Goal: Task Accomplishment & Management: Manage account settings

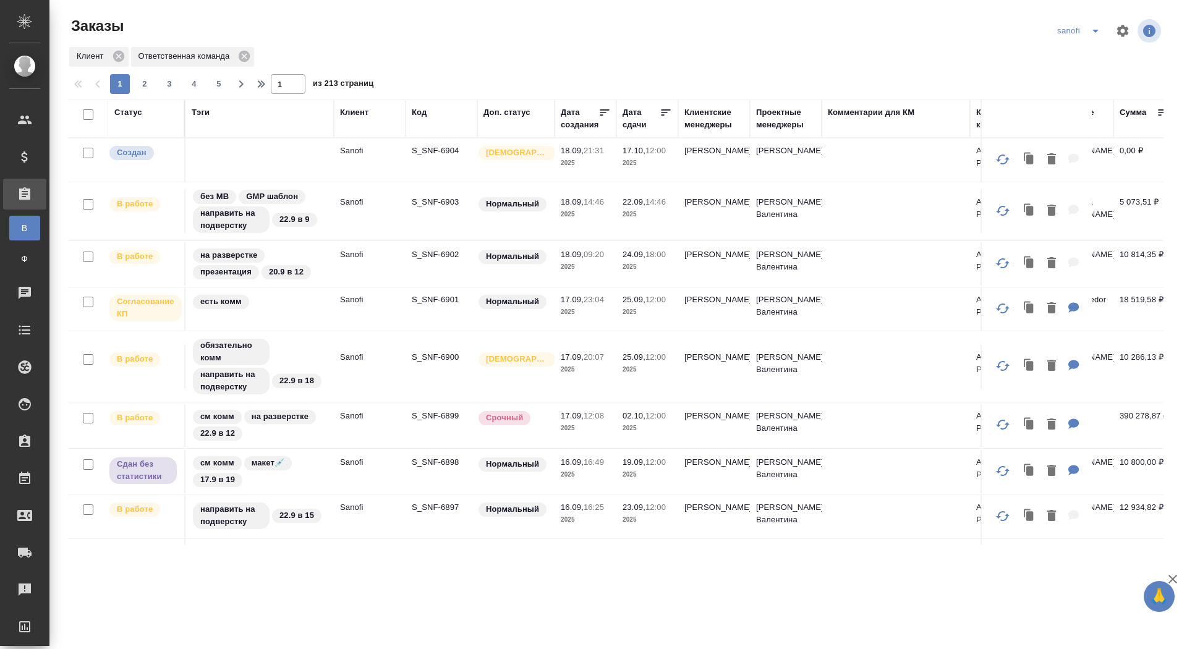
click at [441, 152] on p "S_SNF-6904" at bounding box center [441, 151] width 59 height 12
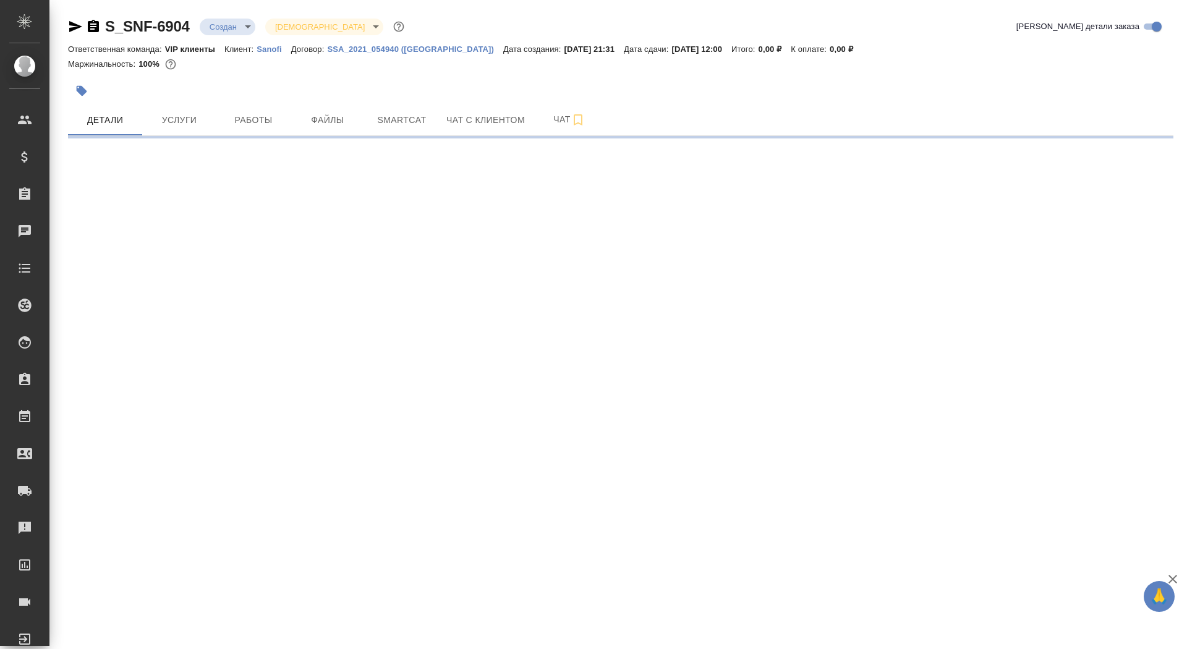
select select "RU"
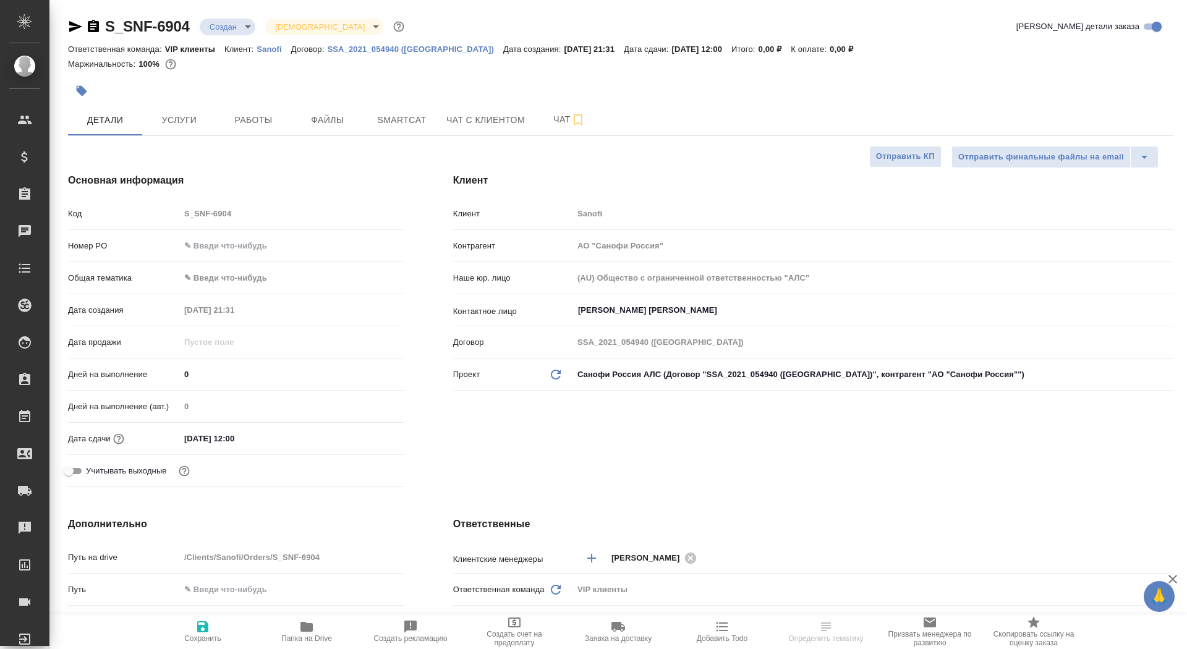
type textarea "x"
drag, startPoint x: 200, startPoint y: 375, endPoint x: 163, endPoint y: 373, distance: 37.1
click at [163, 373] on div "Дней на выполнение 0" at bounding box center [236, 374] width 336 height 22
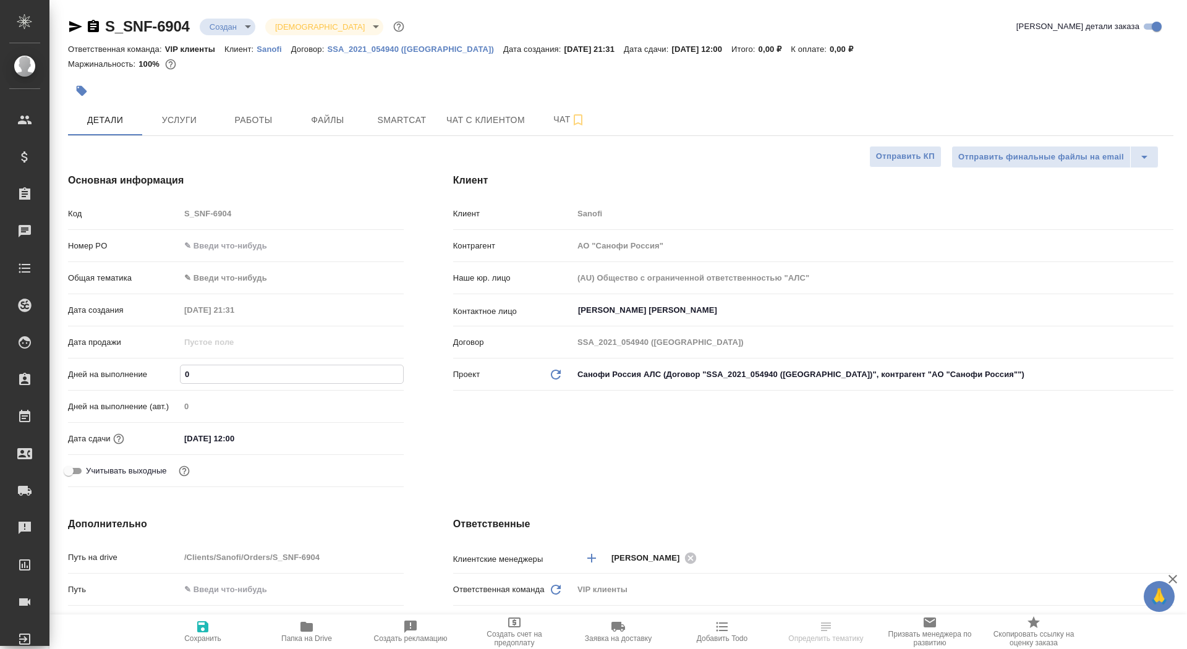
type input "3"
type textarea "x"
type input "30"
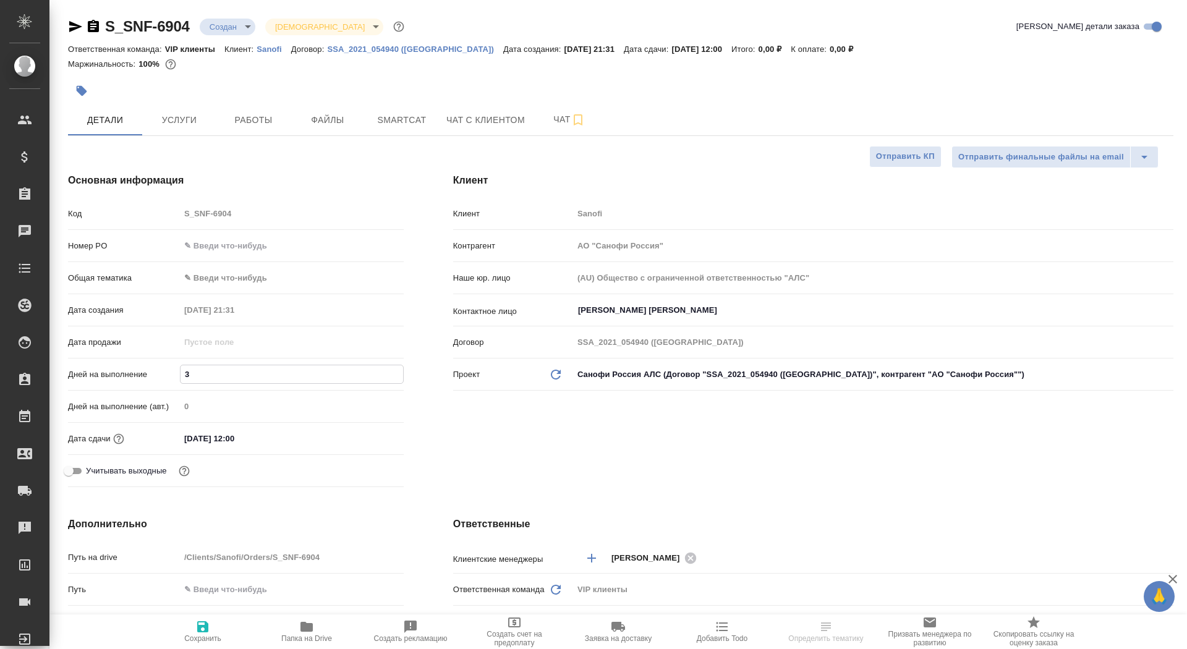
type textarea "x"
type input "3"
type textarea "x"
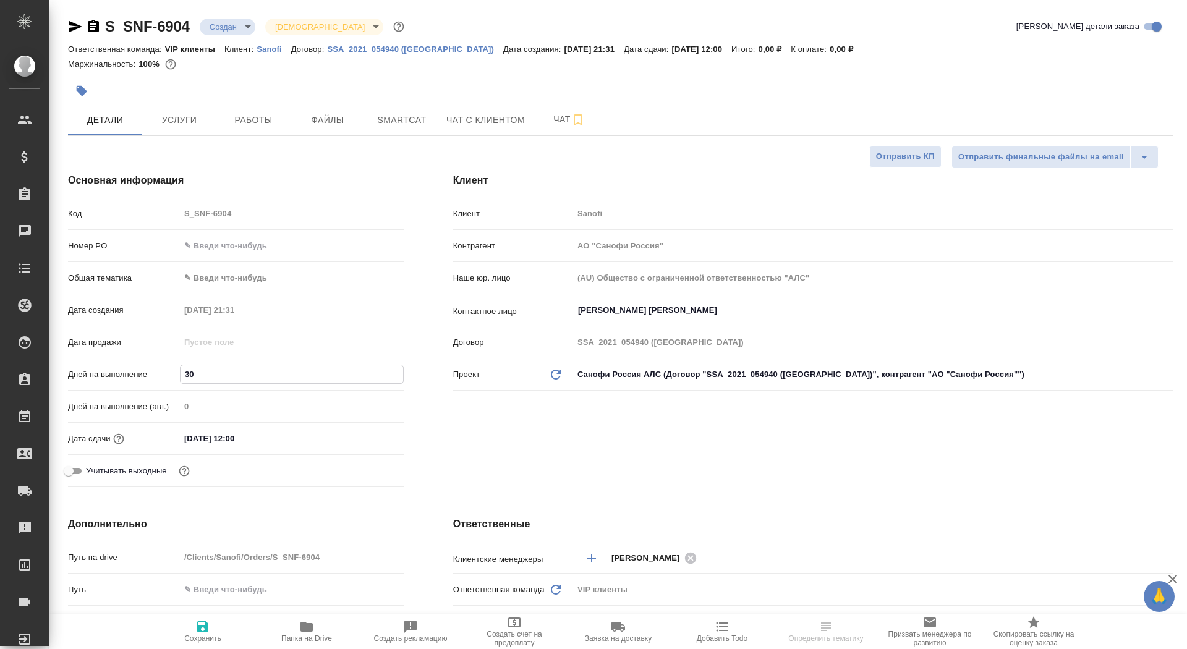
type textarea "x"
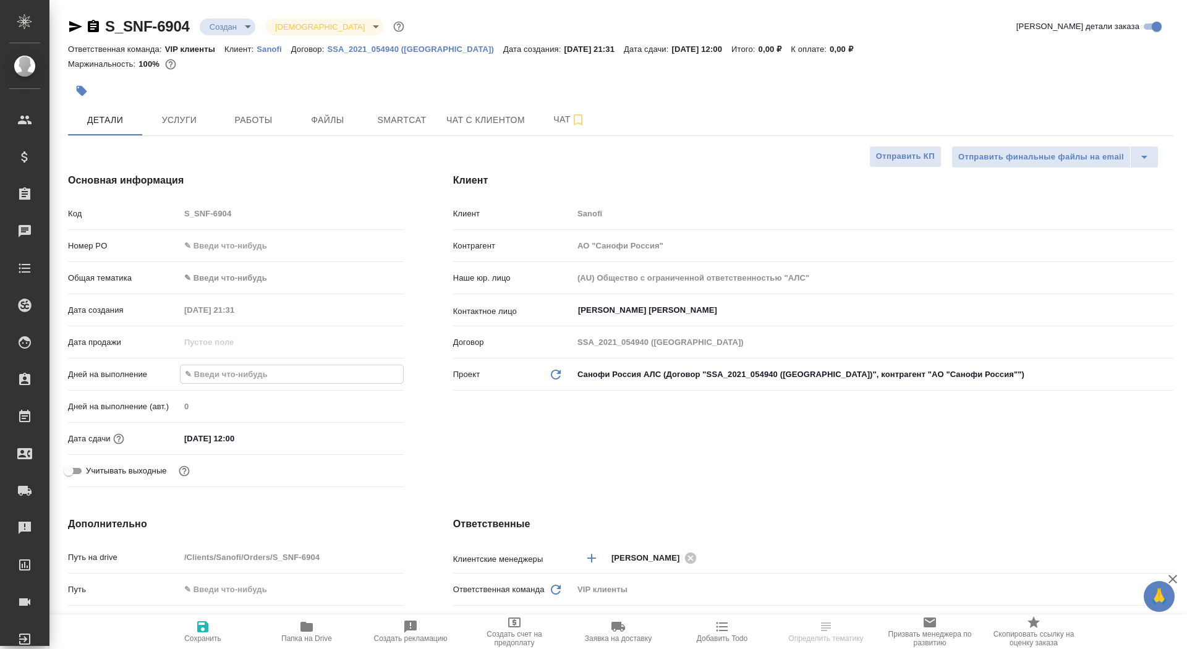
type input "2"
type textarea "x"
type input "29"
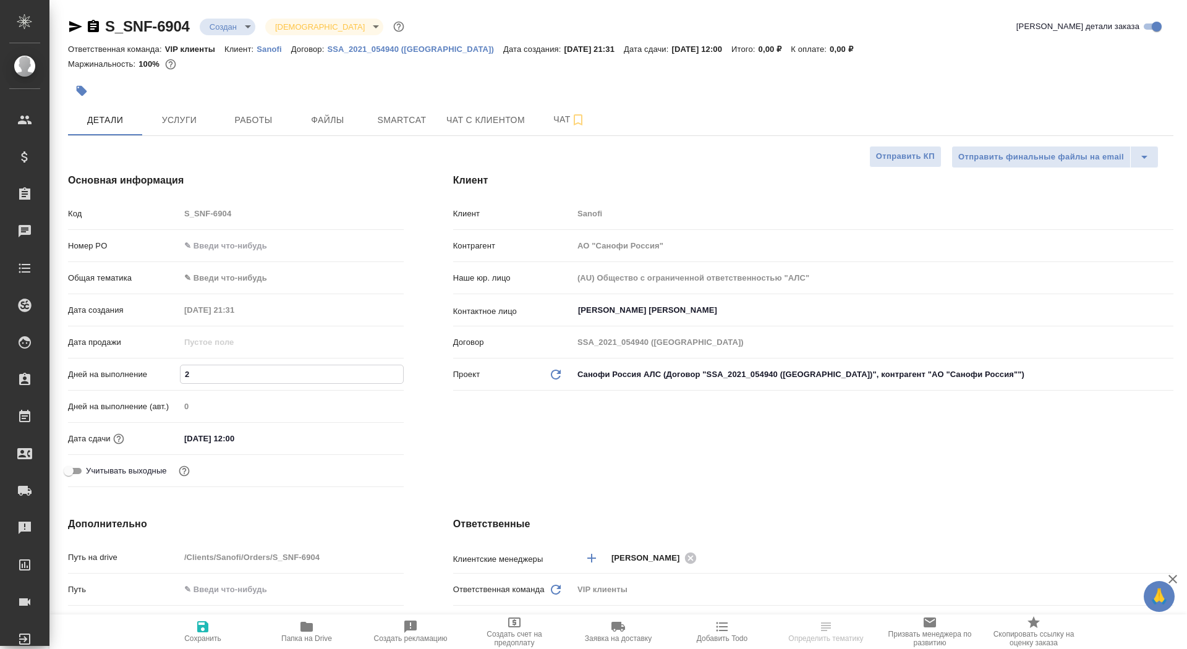
type textarea "x"
type input "29"
click at [201, 627] on icon "button" at bounding box center [202, 626] width 11 height 11
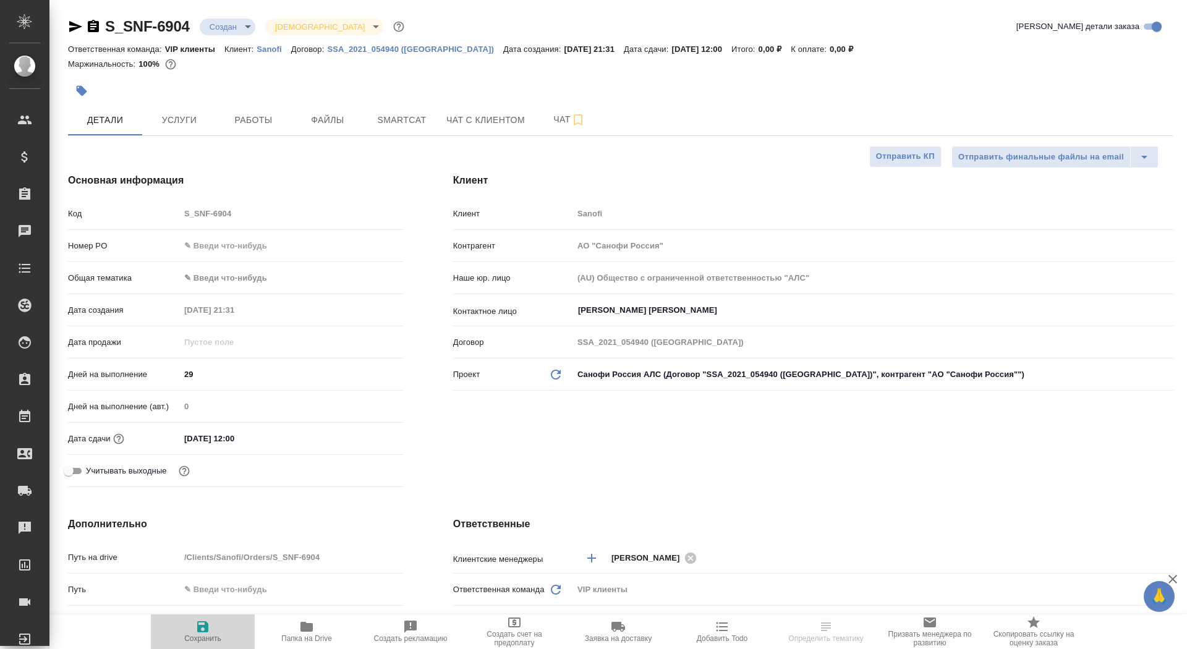
type textarea "x"
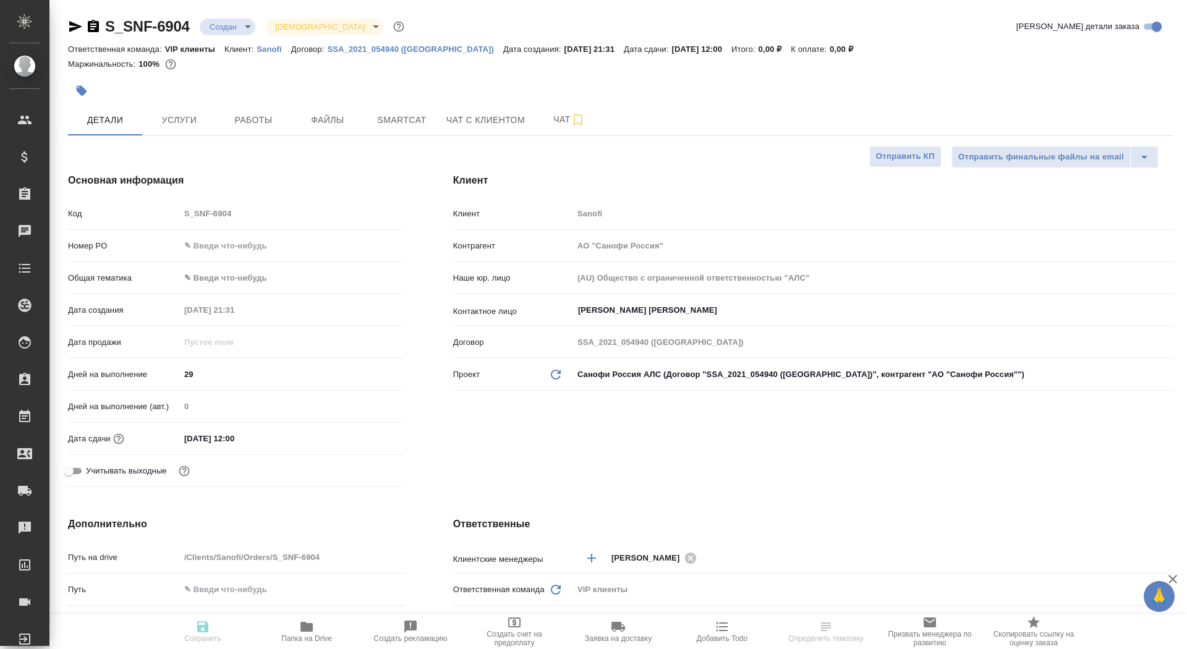
type textarea "x"
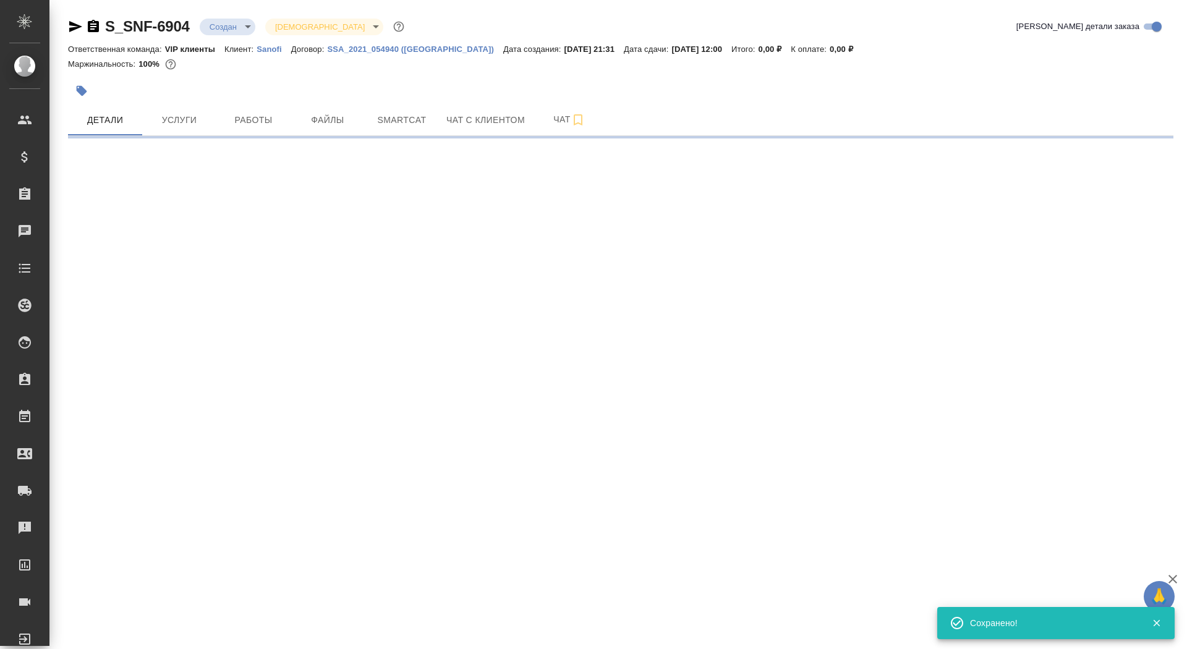
select select "RU"
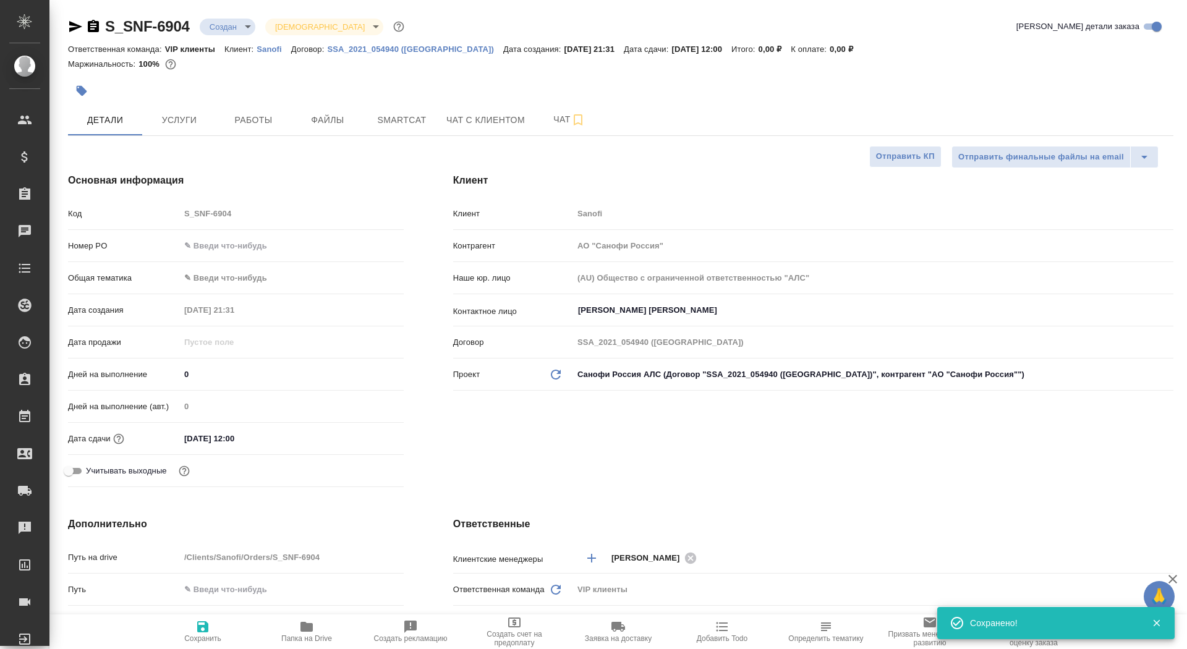
type textarea "x"
type input "29"
type textarea "x"
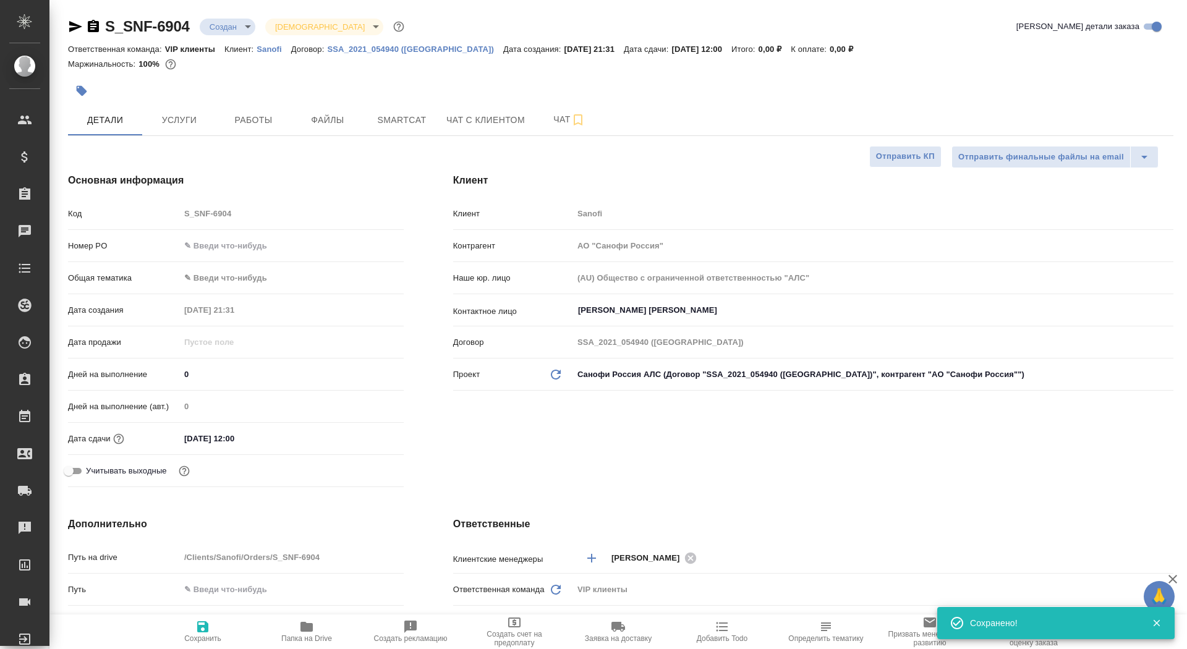
type textarea "x"
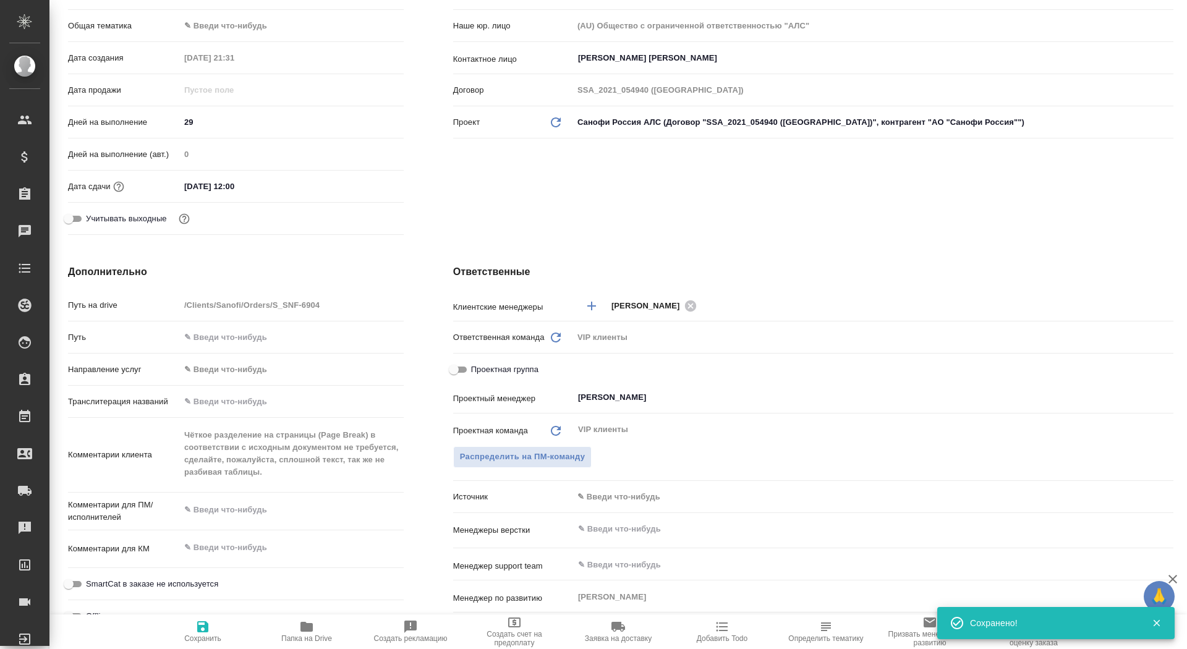
scroll to position [252, 2]
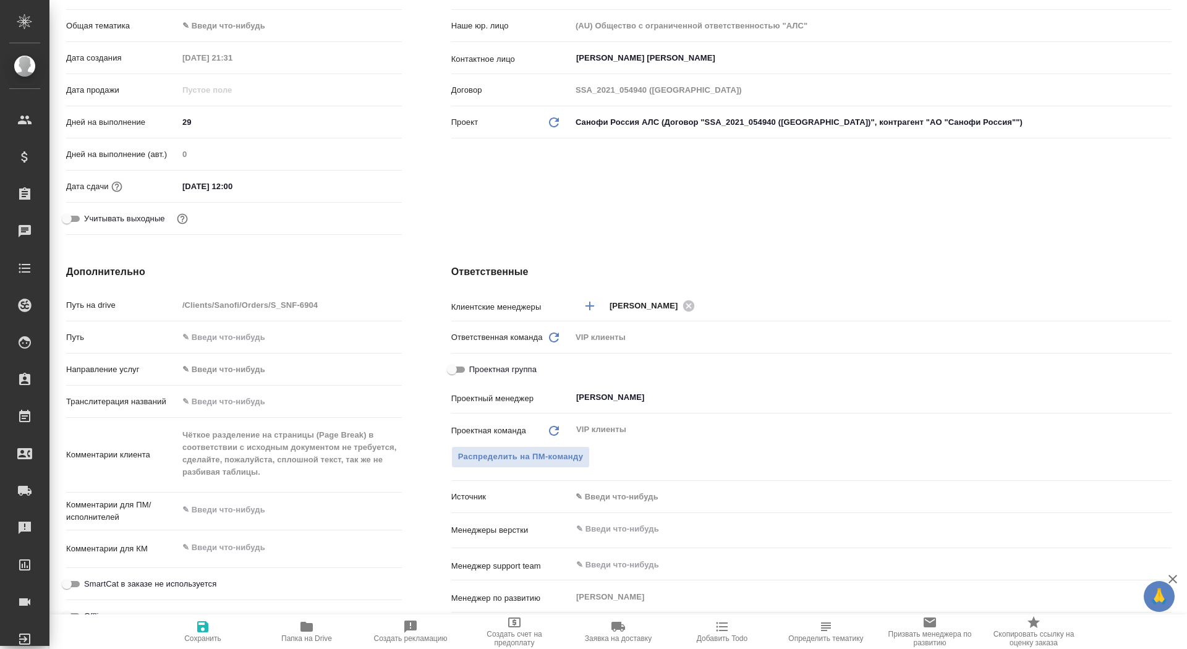
type textarea "x"
click at [223, 506] on textarea at bounding box center [290, 510] width 223 height 21
paste textarea "Чёткое разделение на страницы (Page Break) в соответствии с исходным документом…"
type textarea "x"
type textarea "Чёткое разделение на страницы (Page Break) в соответствии с исходным документом…"
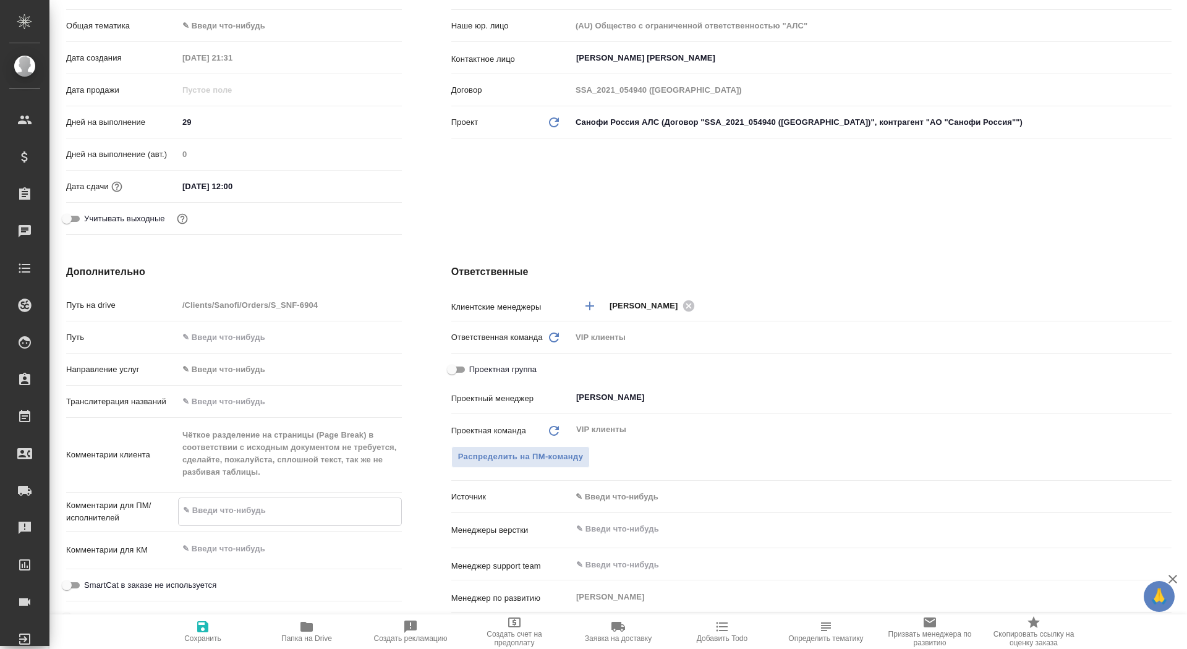
type textarea "x"
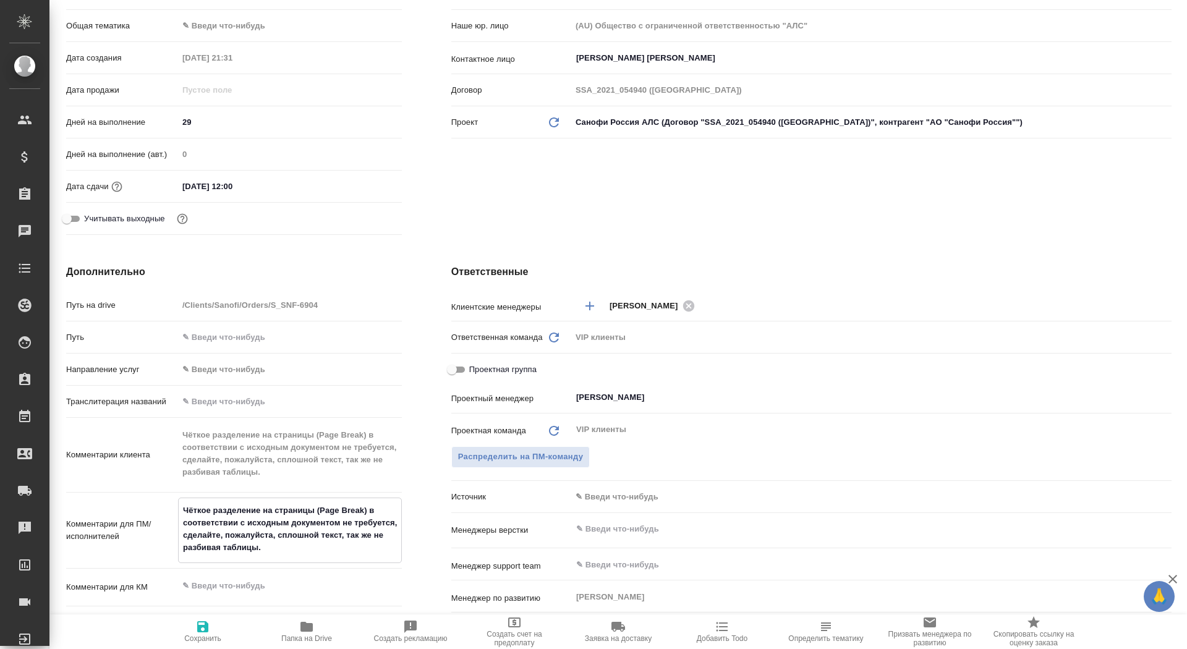
type textarea "Чёткое разделение на страницы (Page Break) в соответствии с исходным документом…"
type textarea "x"
click at [207, 628] on icon "button" at bounding box center [202, 626] width 11 height 11
type textarea "x"
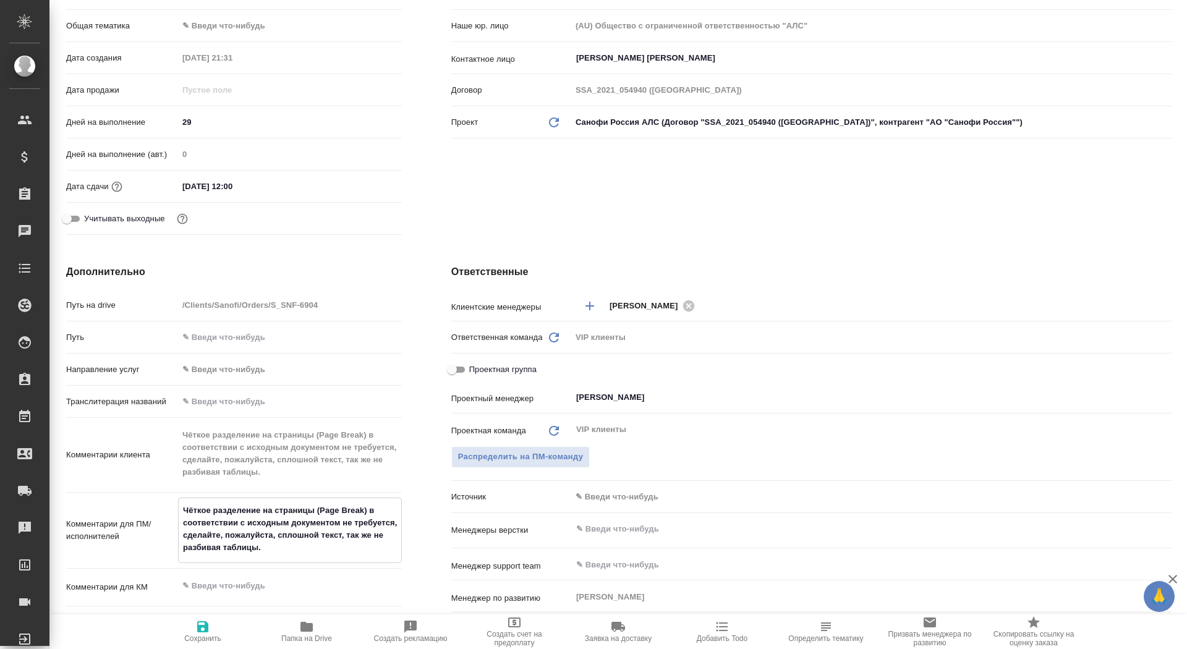
type textarea "x"
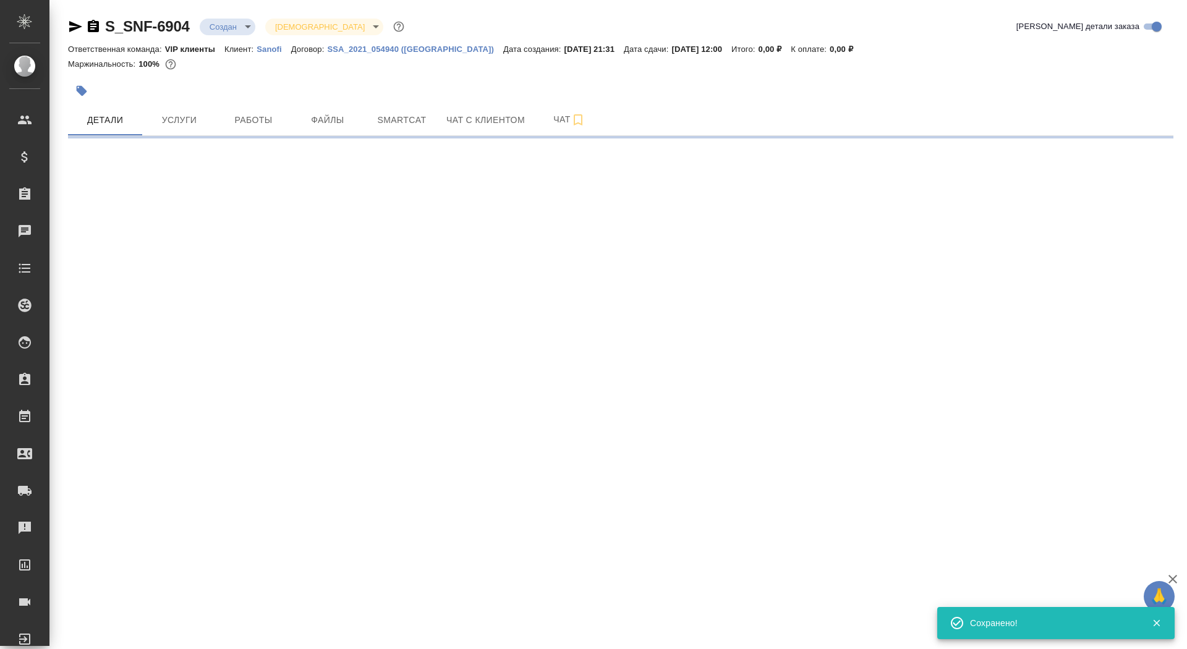
select select "RU"
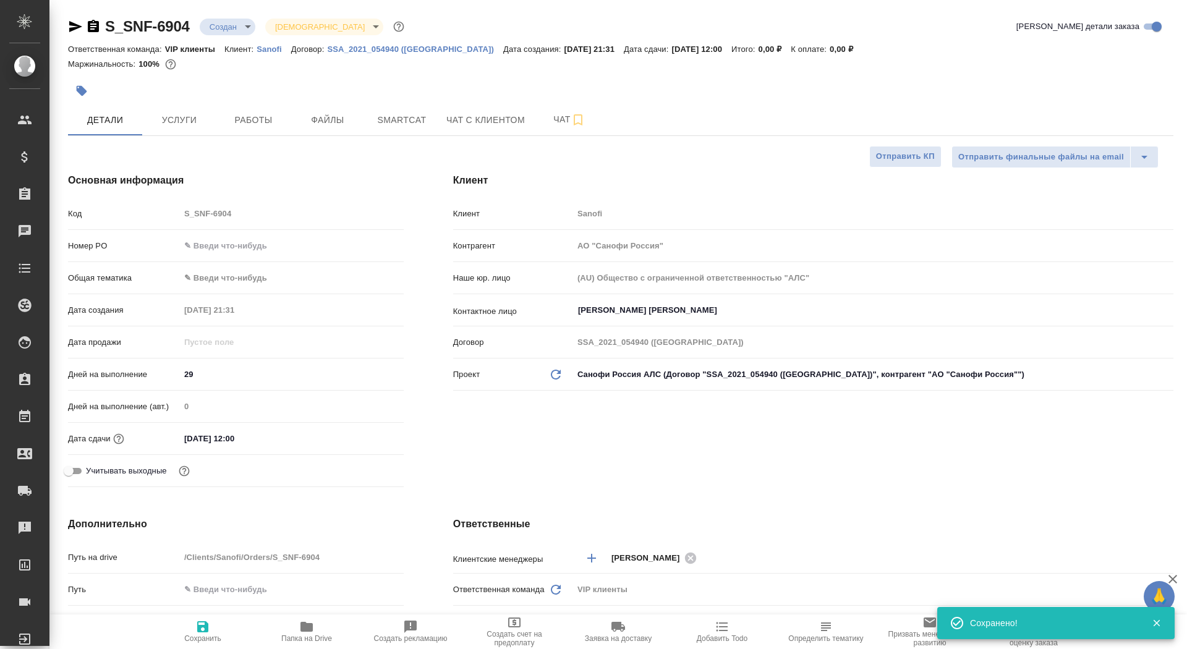
type textarea "x"
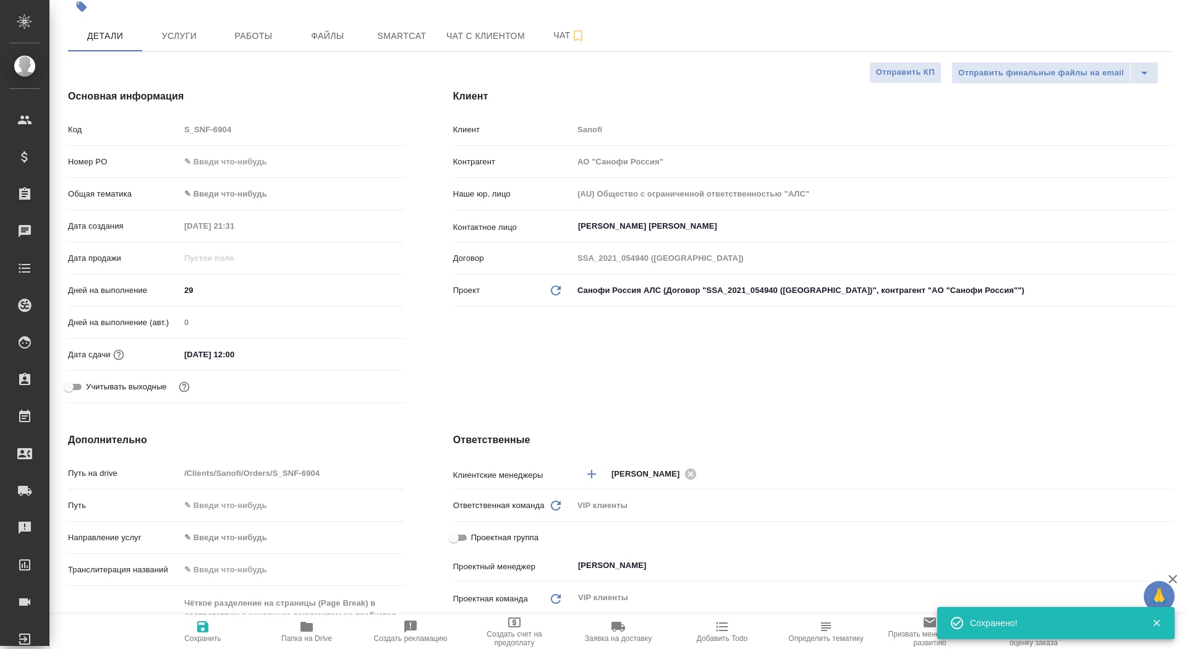
scroll to position [91, 0]
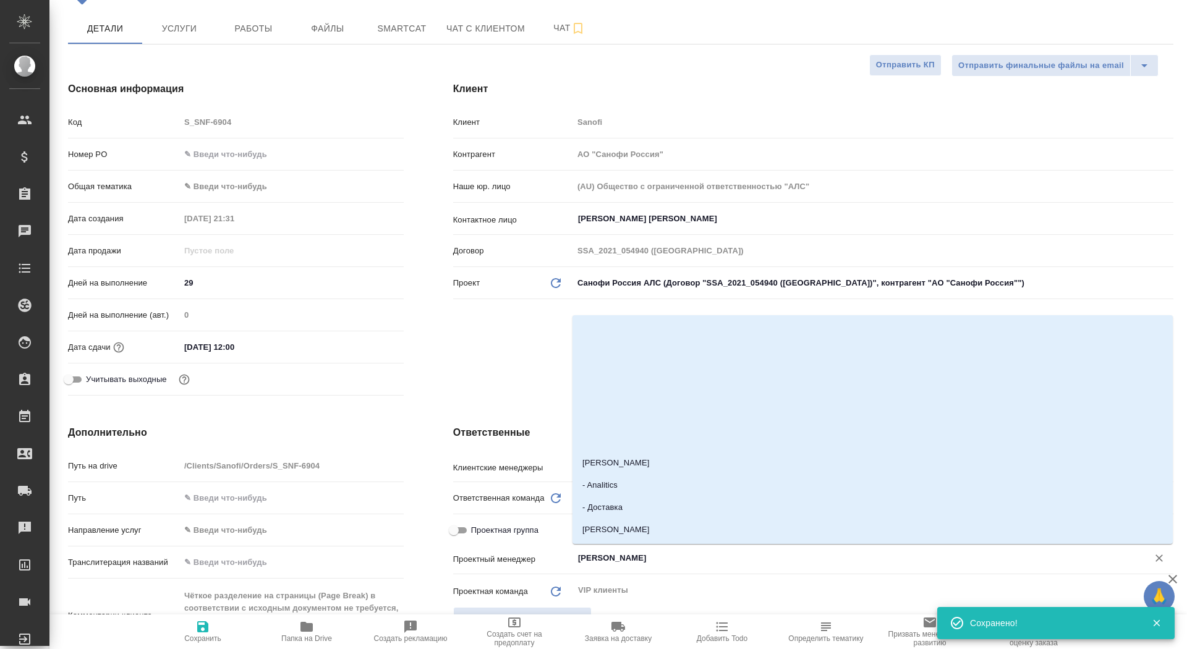
click at [618, 554] on input "[PERSON_NAME]" at bounding box center [852, 558] width 551 height 15
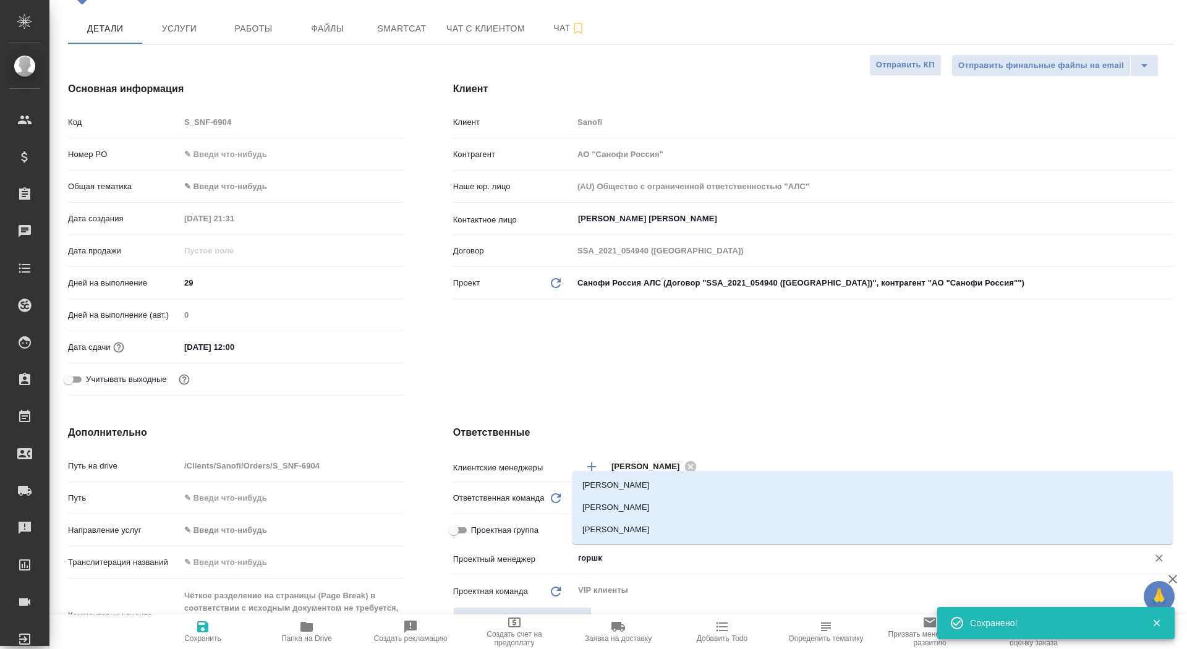
type input "горшко"
click at [663, 512] on li "[PERSON_NAME]" at bounding box center [872, 507] width 600 height 22
type textarea "x"
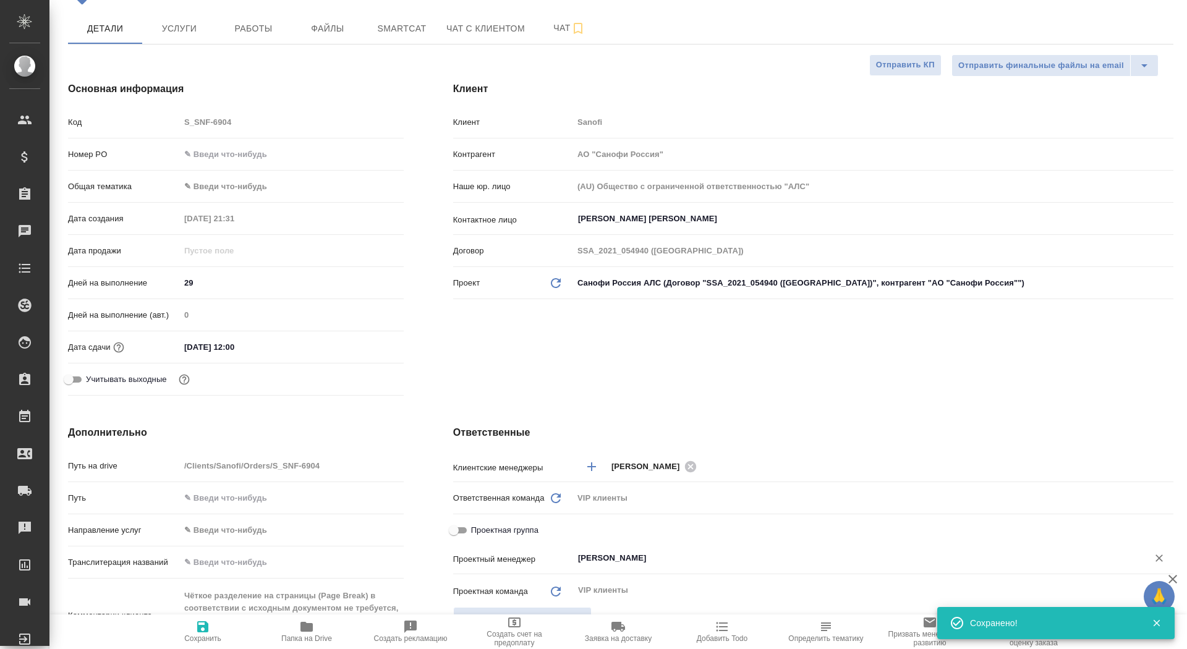
type input "[PERSON_NAME]"
click at [210, 633] on span "Сохранить" at bounding box center [202, 630] width 89 height 23
type textarea "x"
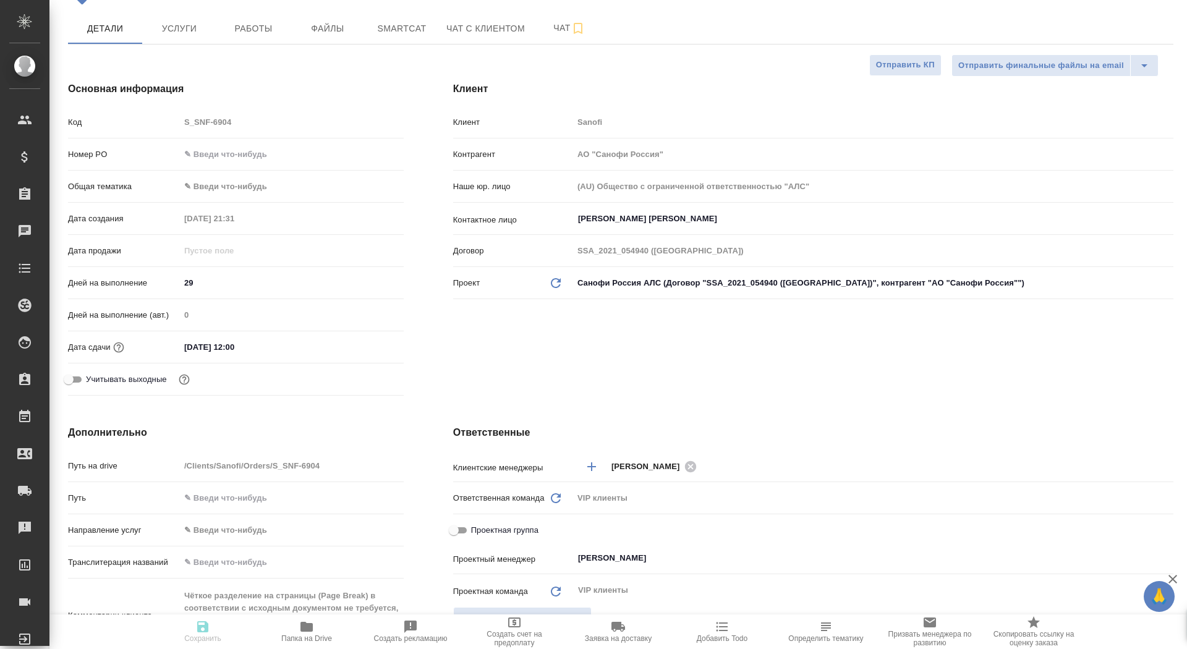
type textarea "x"
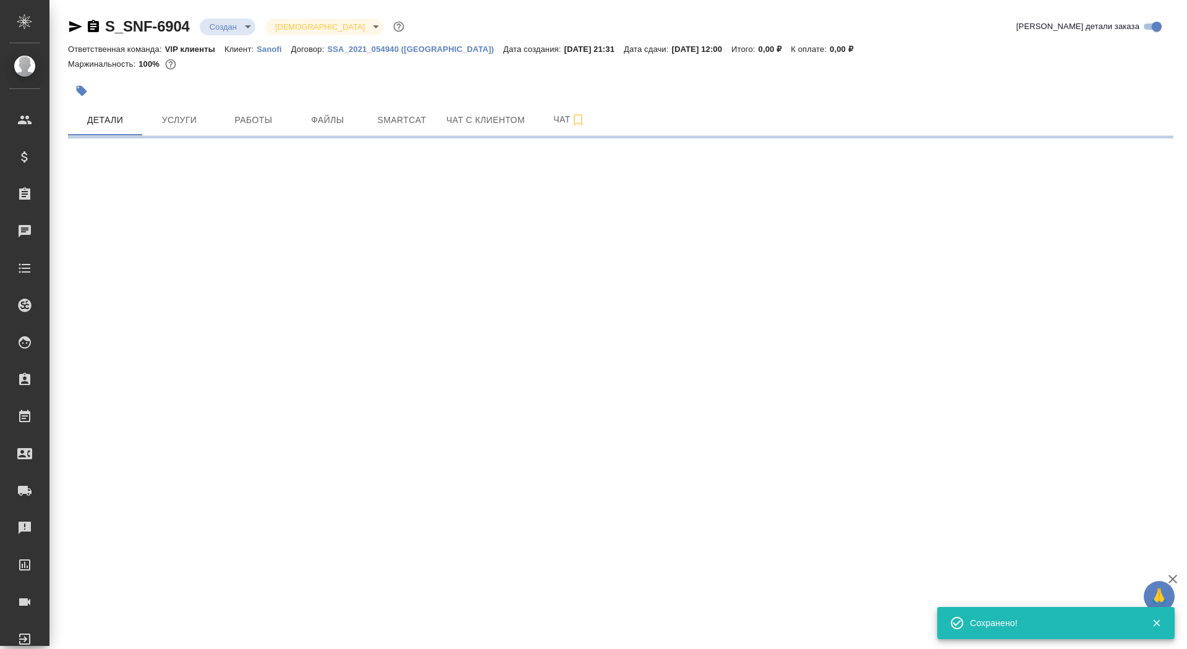
scroll to position [0, 0]
select select "RU"
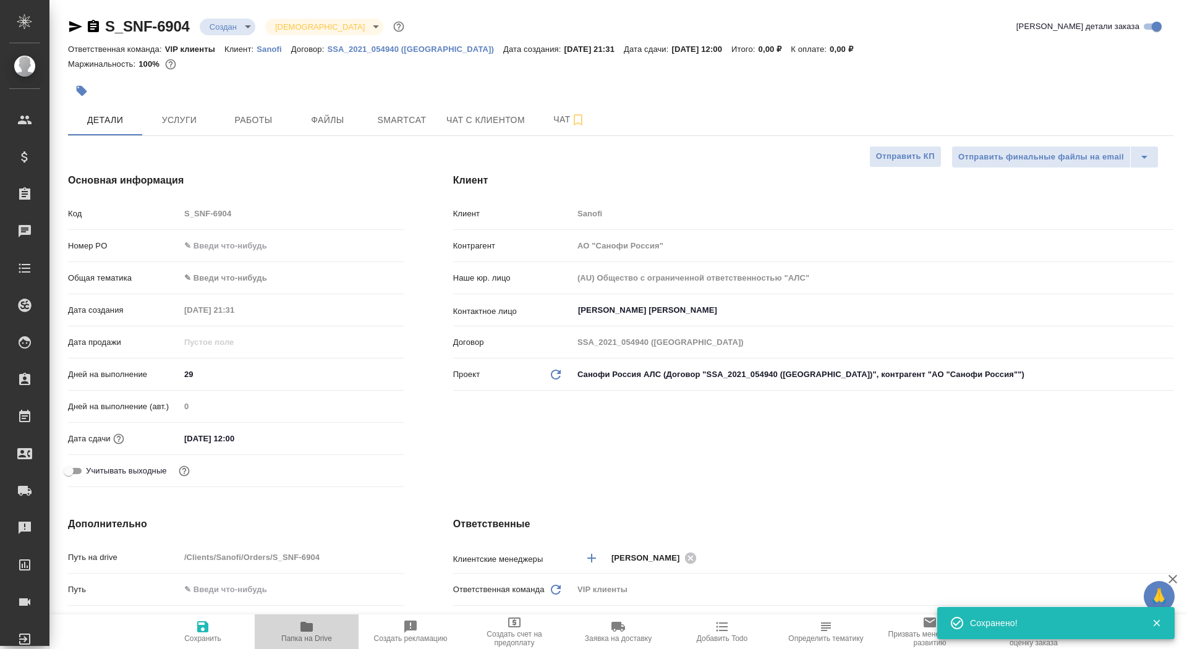
type textarea "x"
click at [292, 631] on span "Папка на Drive" at bounding box center [306, 630] width 89 height 23
type textarea "x"
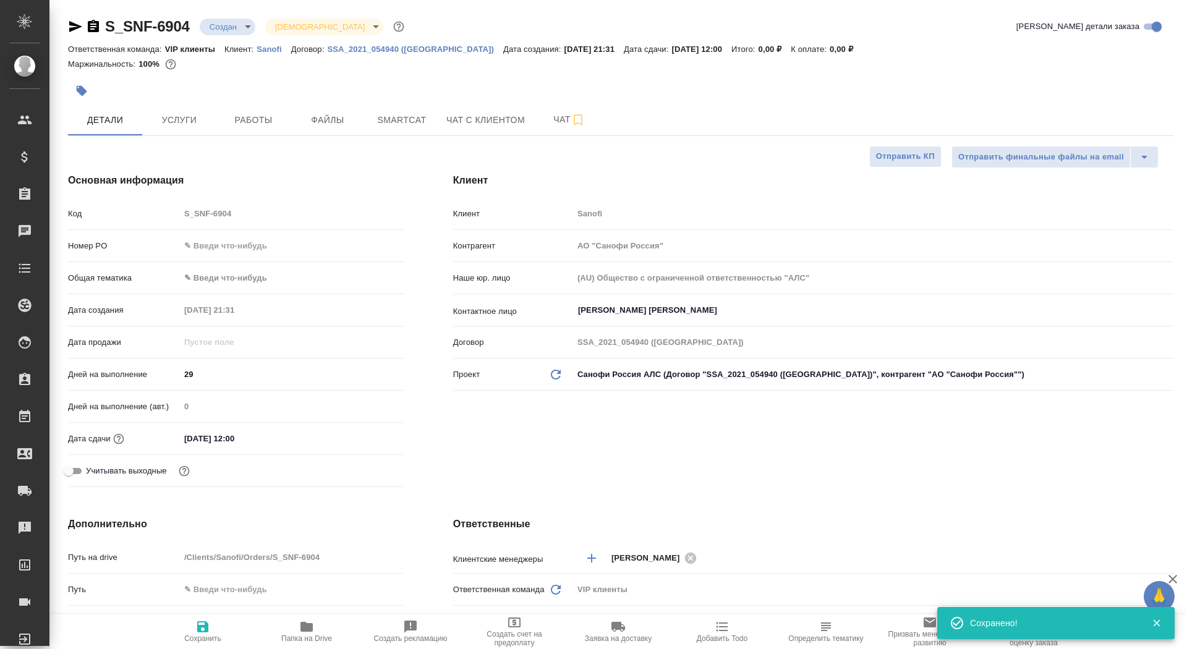
type textarea "x"
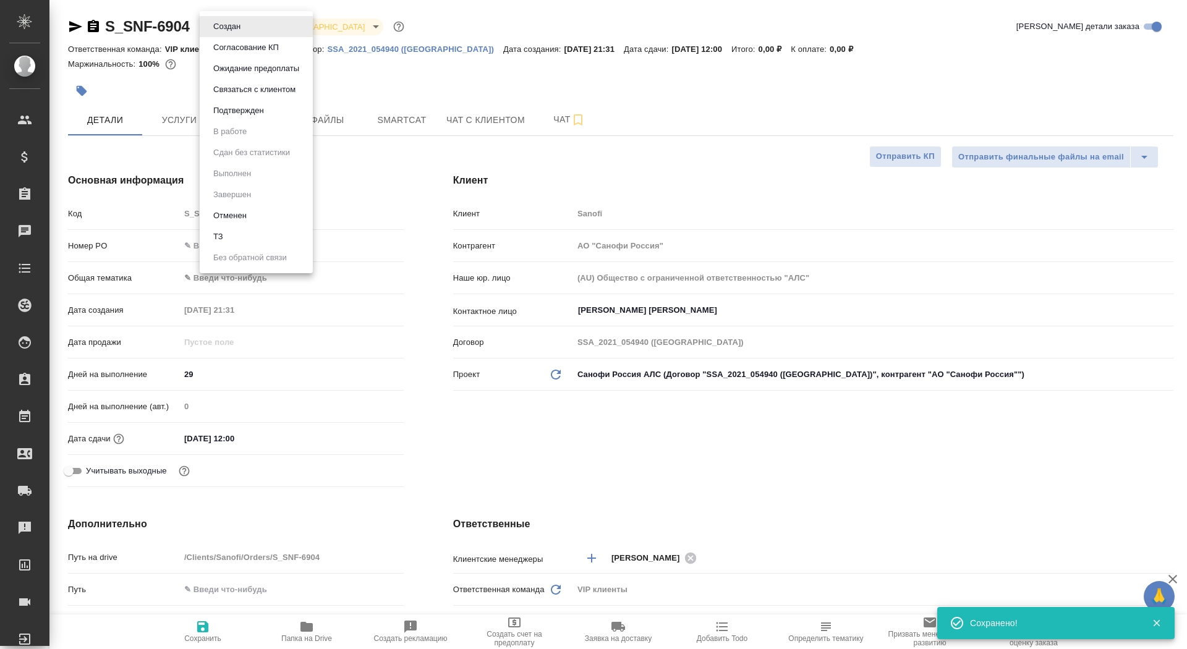
click at [242, 23] on body "🙏 .cls-1 fill:#fff; AWATERA Saydasheva Dilyara Клиенты Спецификации Заказы 0 Ча…" at bounding box center [593, 324] width 1187 height 649
click at [245, 237] on li "ТЗ" at bounding box center [256, 236] width 113 height 21
type textarea "x"
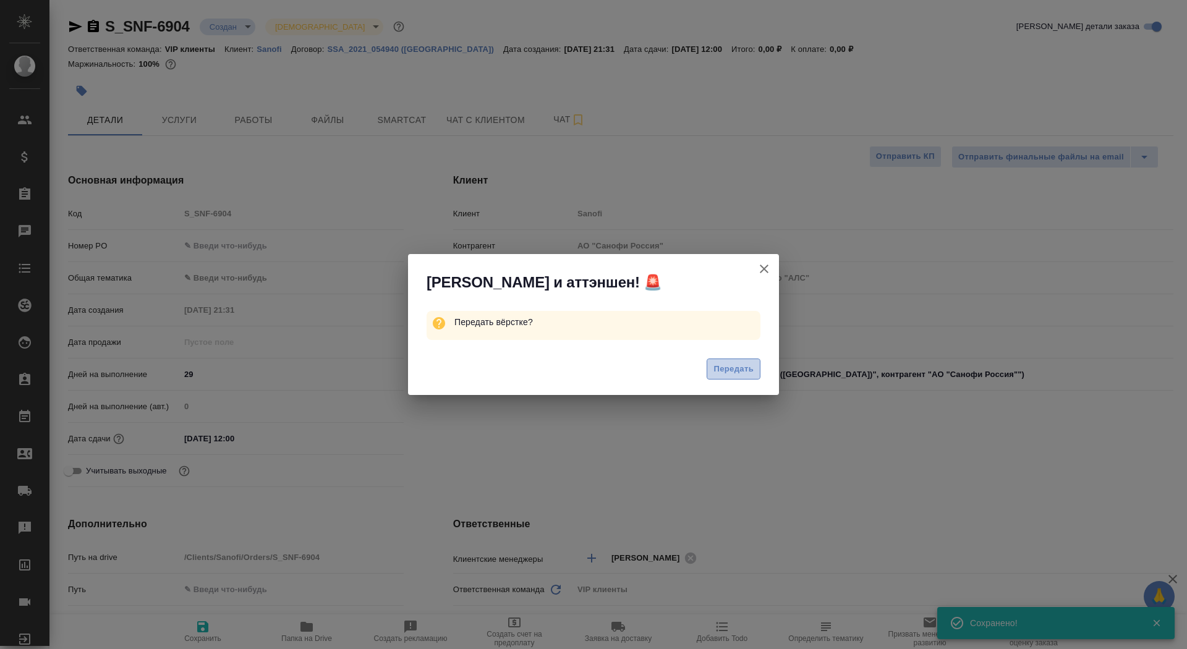
click at [729, 365] on span "Передать" at bounding box center [733, 369] width 40 height 14
type textarea "x"
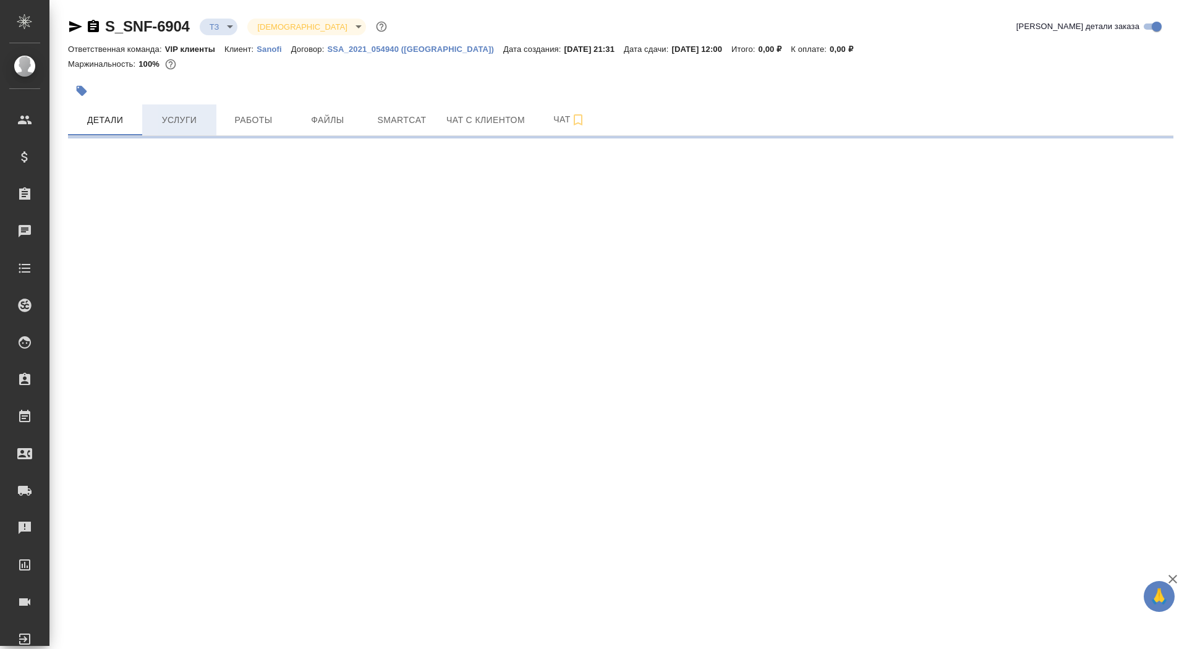
click at [196, 130] on button "Услуги" at bounding box center [179, 119] width 74 height 31
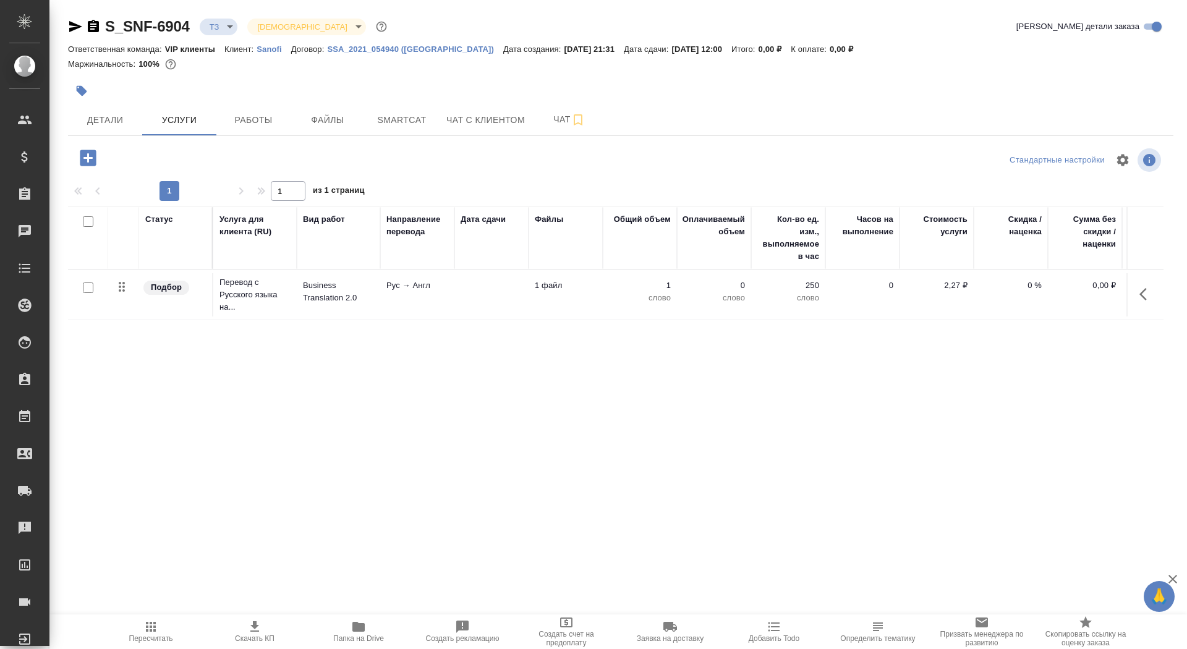
click at [87, 289] on input "checkbox" at bounding box center [88, 287] width 11 height 11
checkbox input "true"
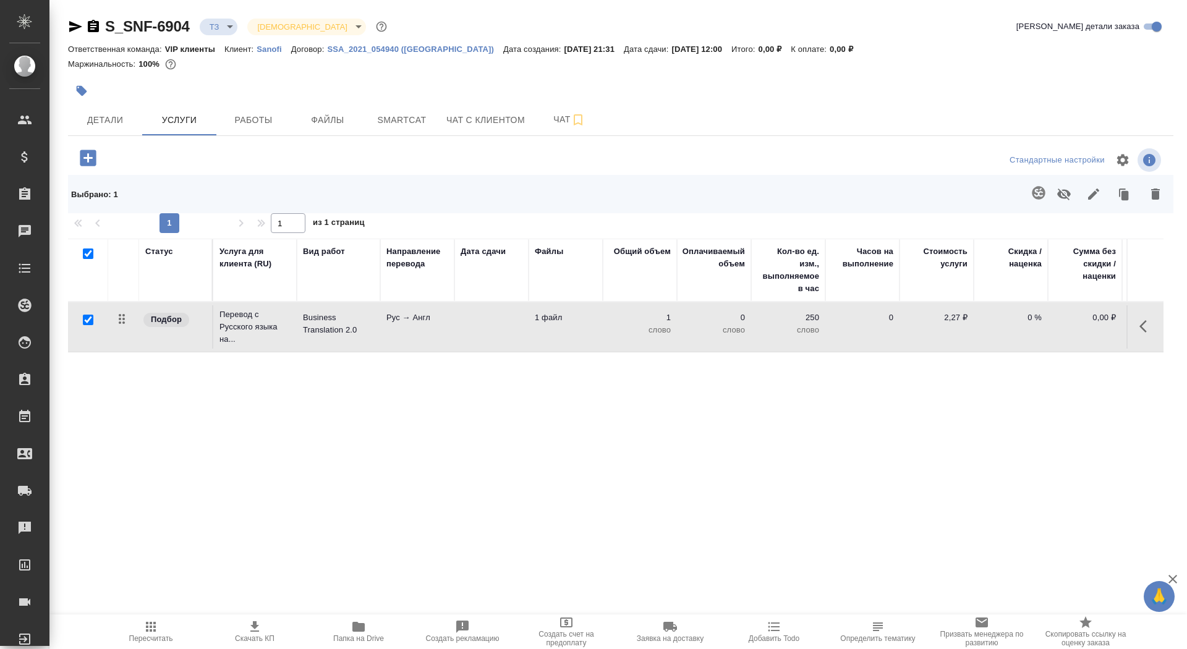
click at [517, 320] on td at bounding box center [491, 326] width 74 height 43
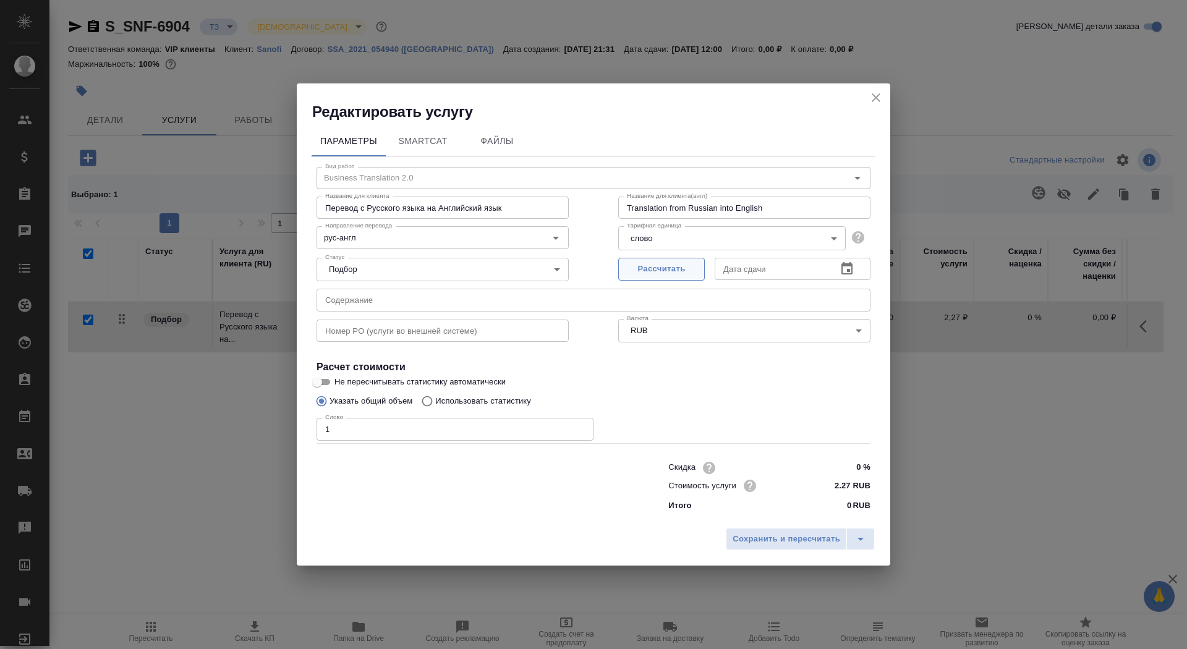
click at [652, 269] on span "Рассчитать" at bounding box center [661, 269] width 73 height 14
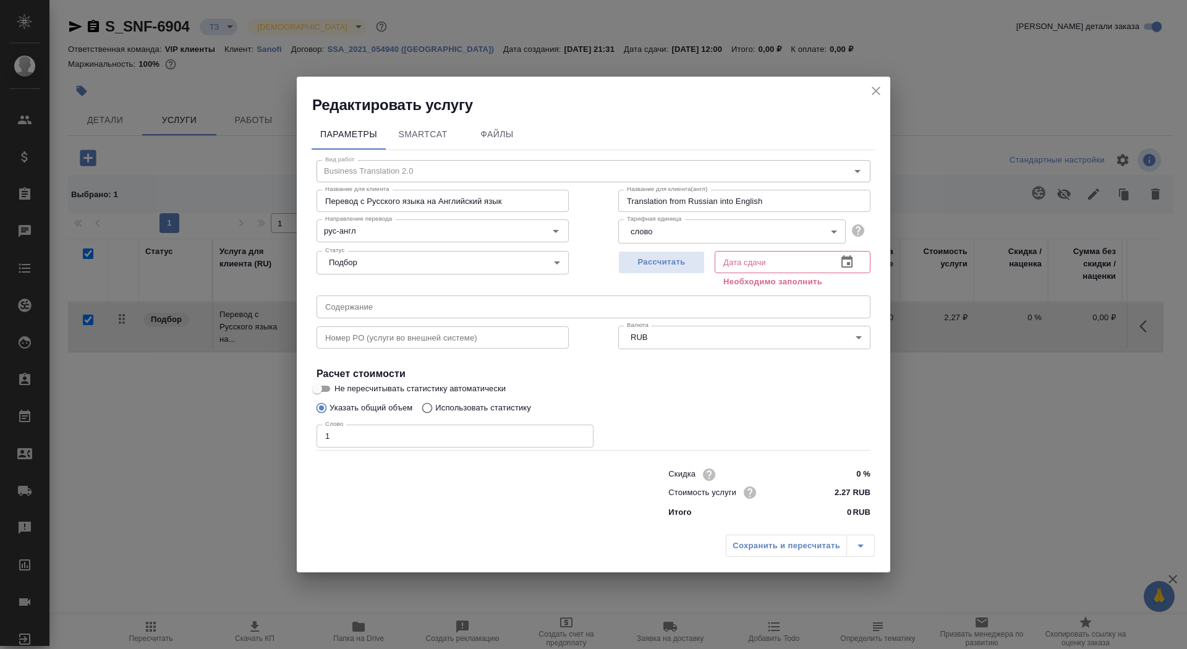
type input "[DATE] 12:00"
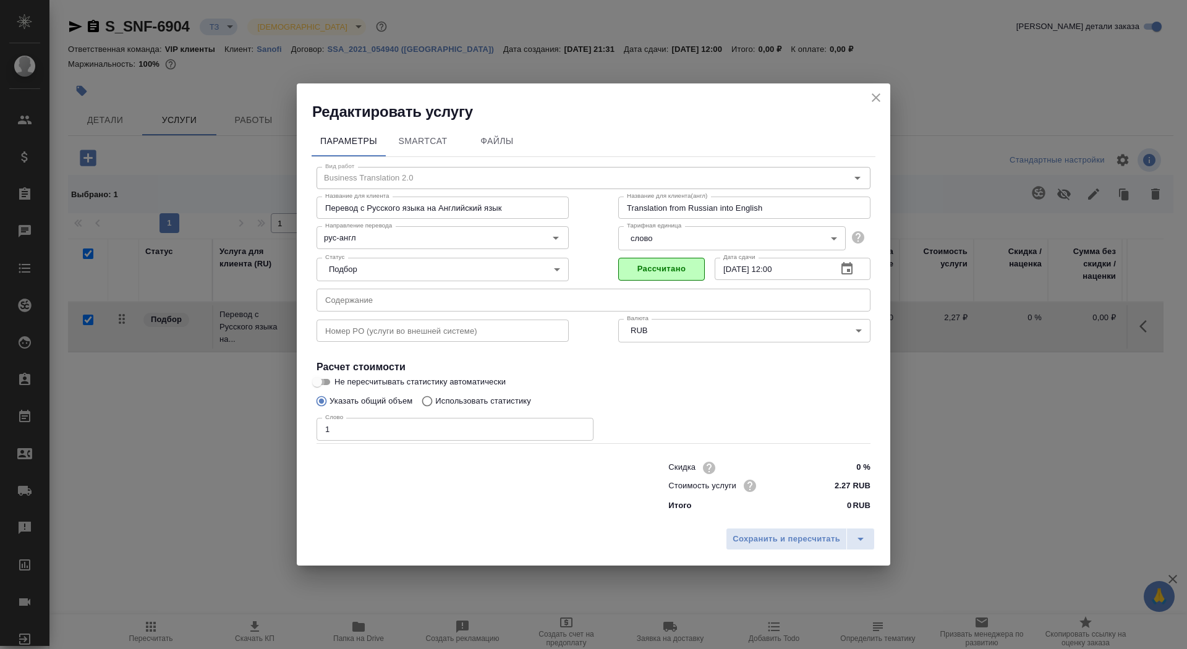
click at [328, 378] on input "Не пересчитывать статистику автоматически" at bounding box center [317, 382] width 45 height 15
checkbox input "true"
click at [747, 538] on span "Сохранить и пересчитать" at bounding box center [787, 539] width 108 height 14
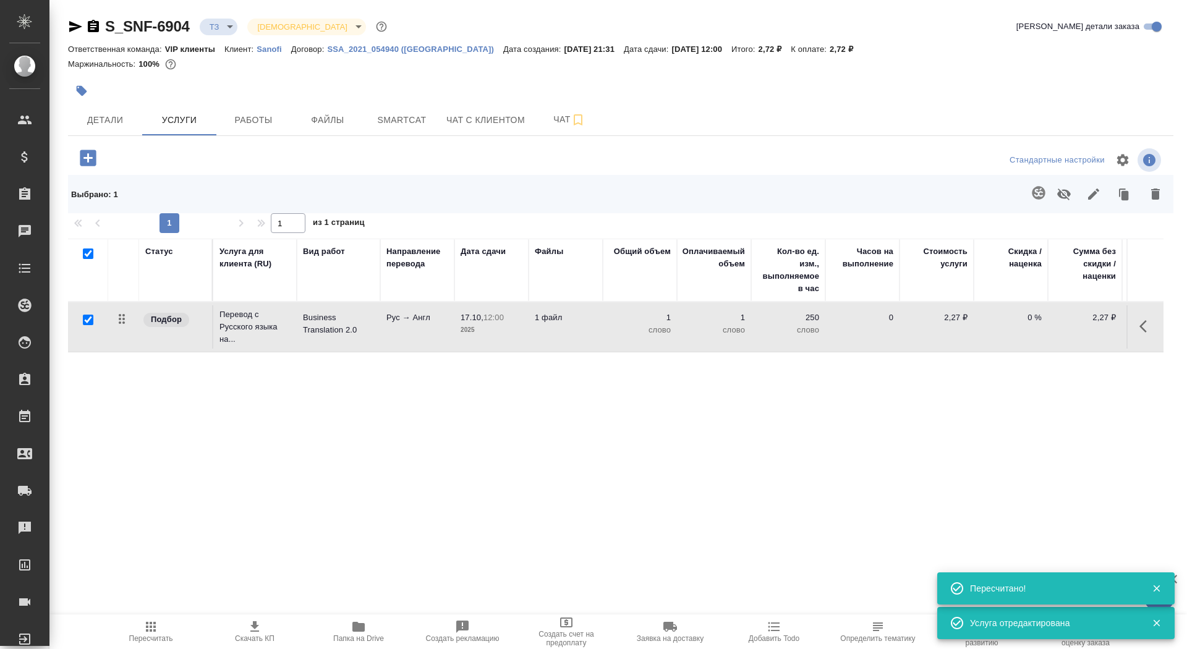
click at [1031, 195] on icon "button" at bounding box center [1038, 192] width 15 height 15
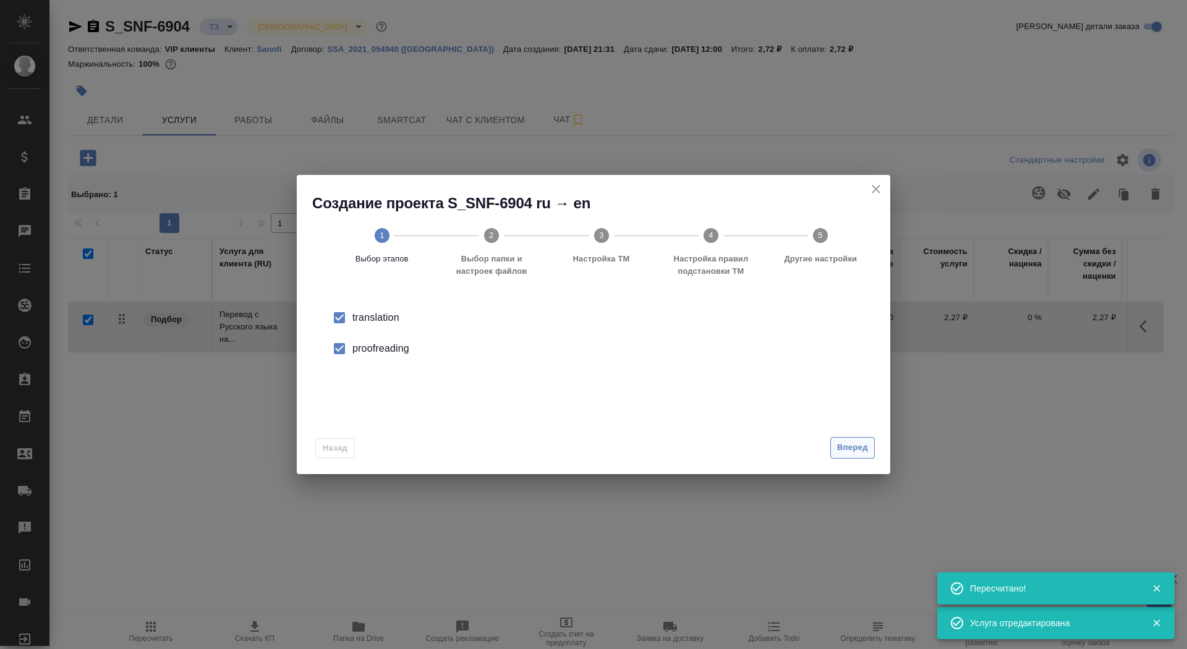
click at [858, 452] on span "Вперед" at bounding box center [852, 448] width 31 height 14
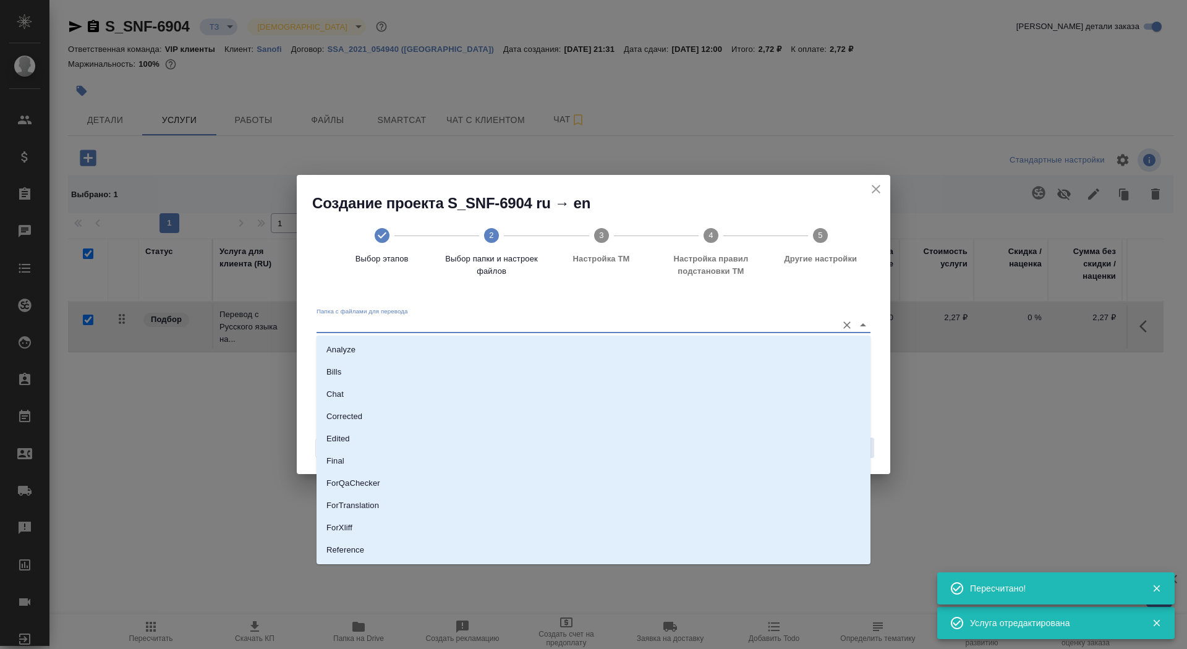
click at [653, 331] on input "Папка с файлами для перевода" at bounding box center [573, 324] width 514 height 15
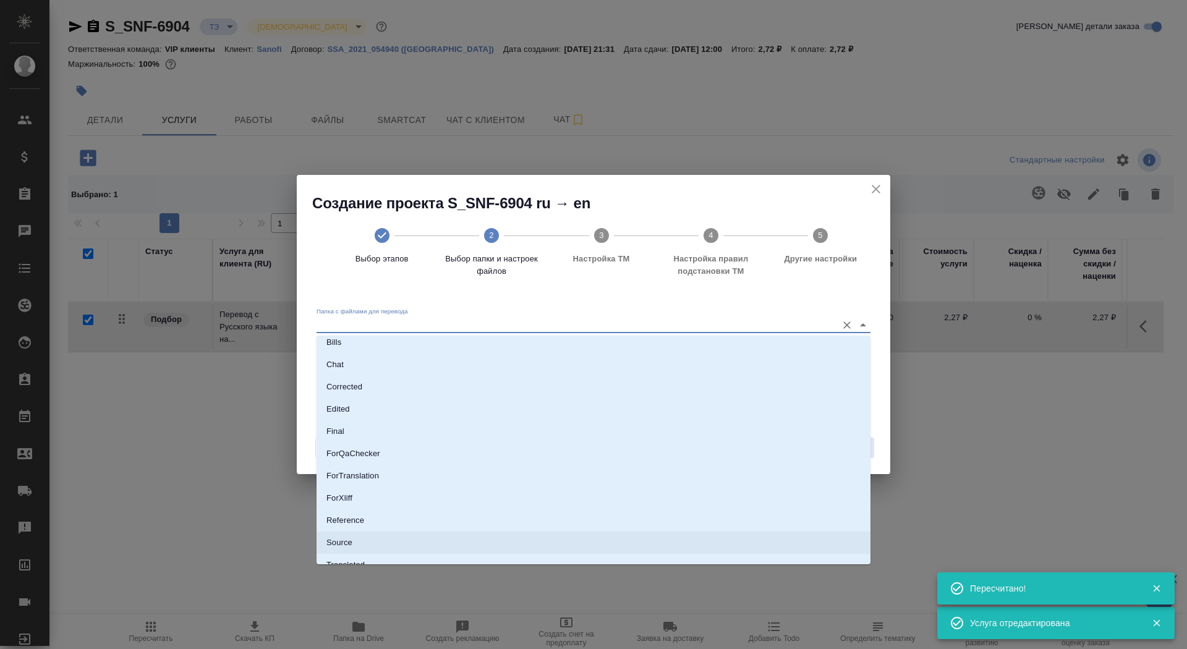
click at [639, 539] on li "Source" at bounding box center [593, 543] width 554 height 22
type input "Source"
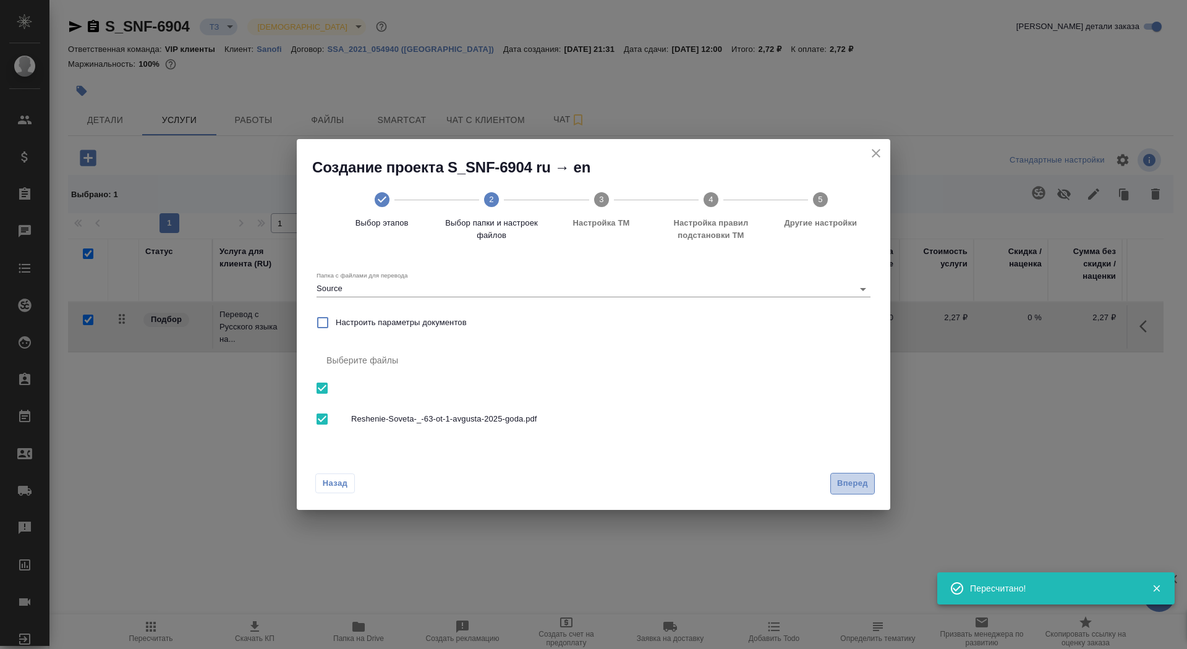
click at [860, 482] on span "Вперед" at bounding box center [852, 484] width 31 height 14
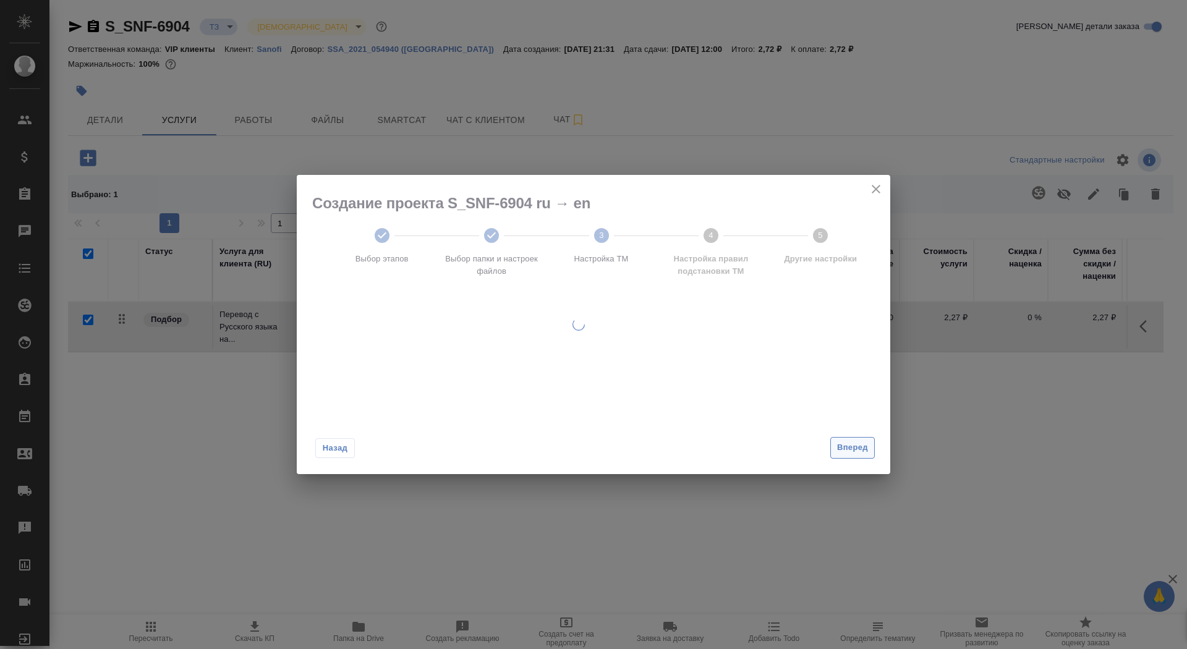
click at [852, 451] on span "Вперед" at bounding box center [852, 448] width 31 height 14
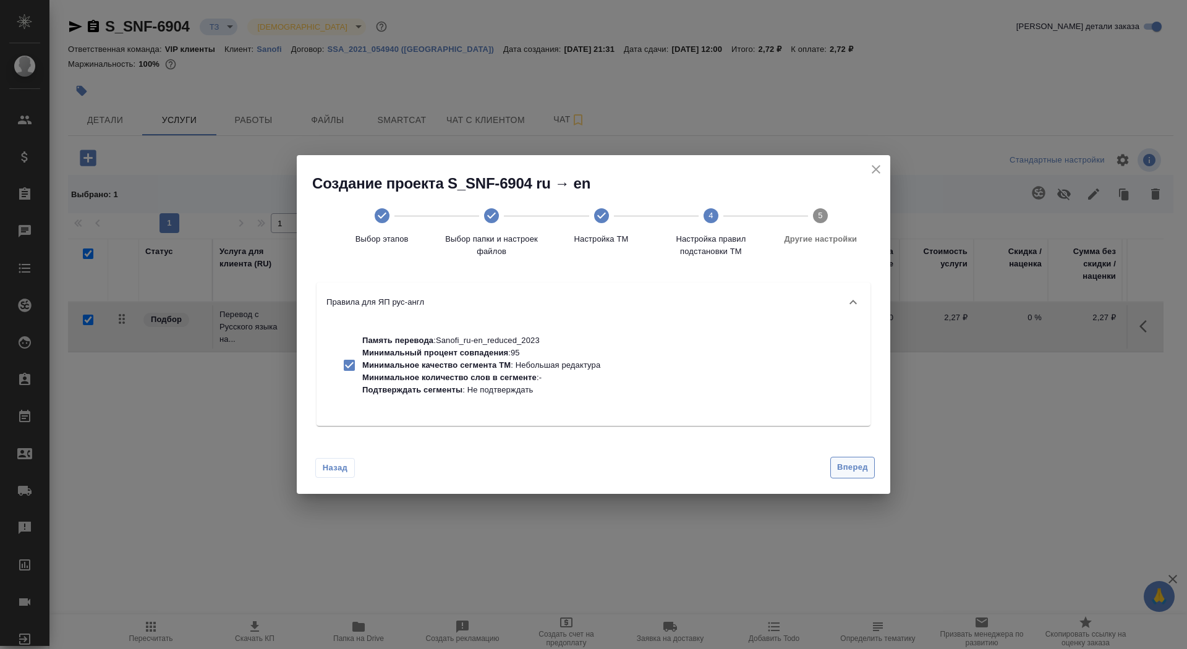
click at [851, 465] on span "Вперед" at bounding box center [852, 468] width 31 height 14
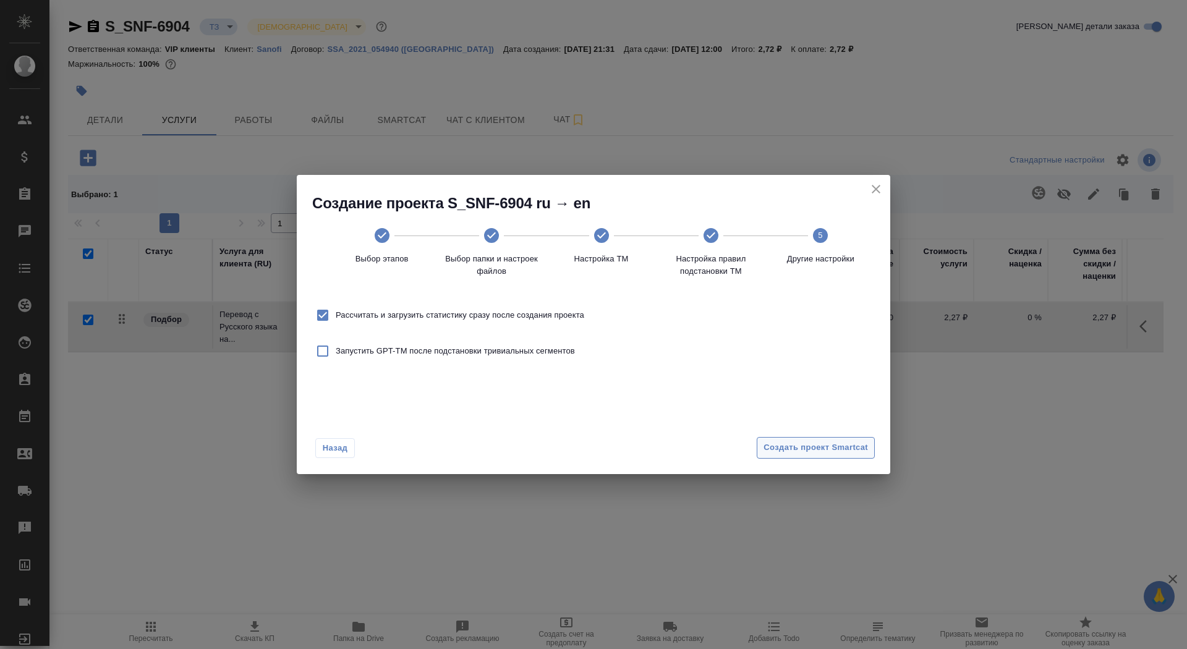
click at [847, 455] on button "Создать проект Smartcat" at bounding box center [816, 448] width 118 height 22
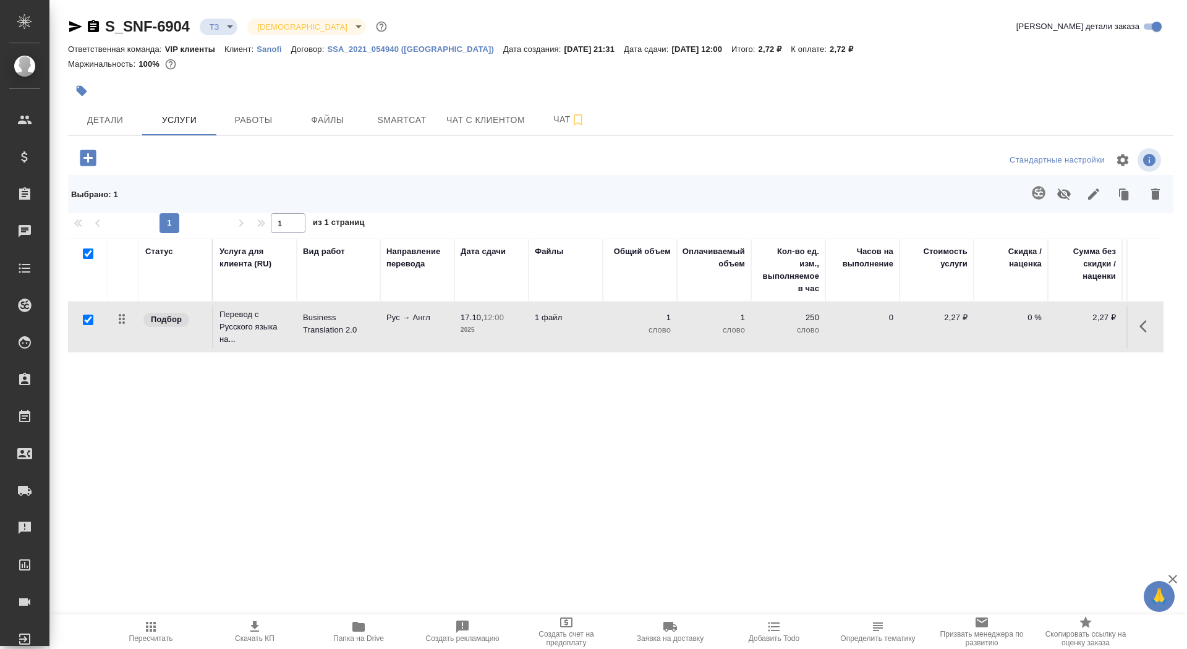
click at [389, 317] on p "Рус → Англ" at bounding box center [417, 318] width 62 height 12
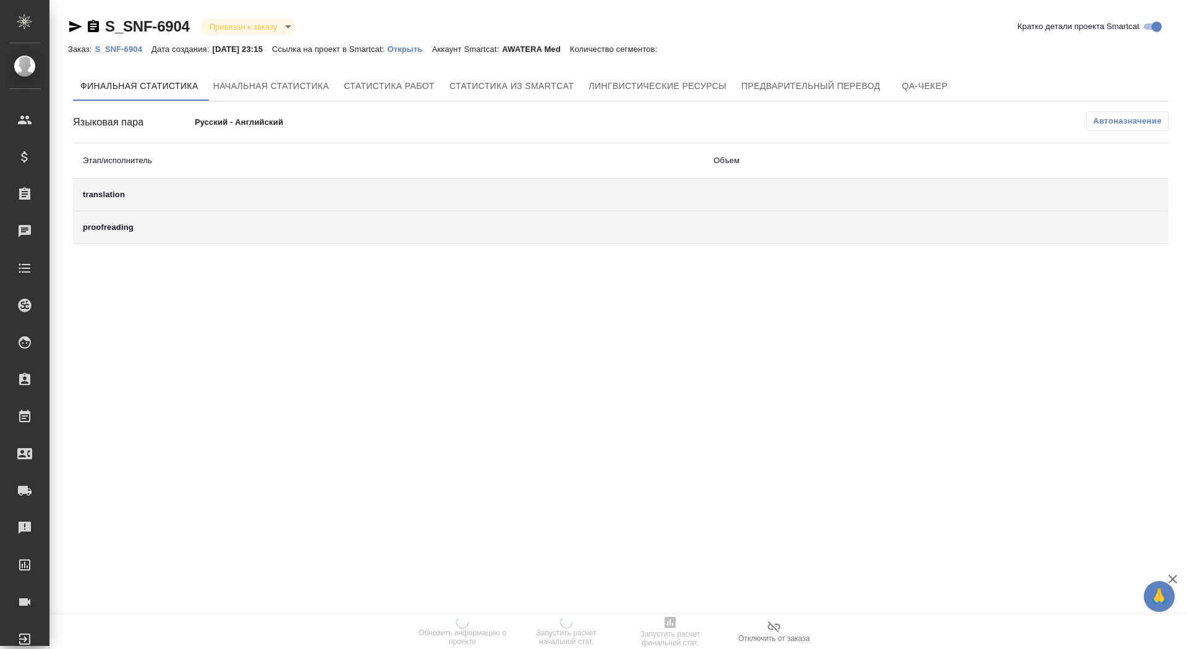
click at [425, 52] on p "Открыть" at bounding box center [409, 49] width 45 height 9
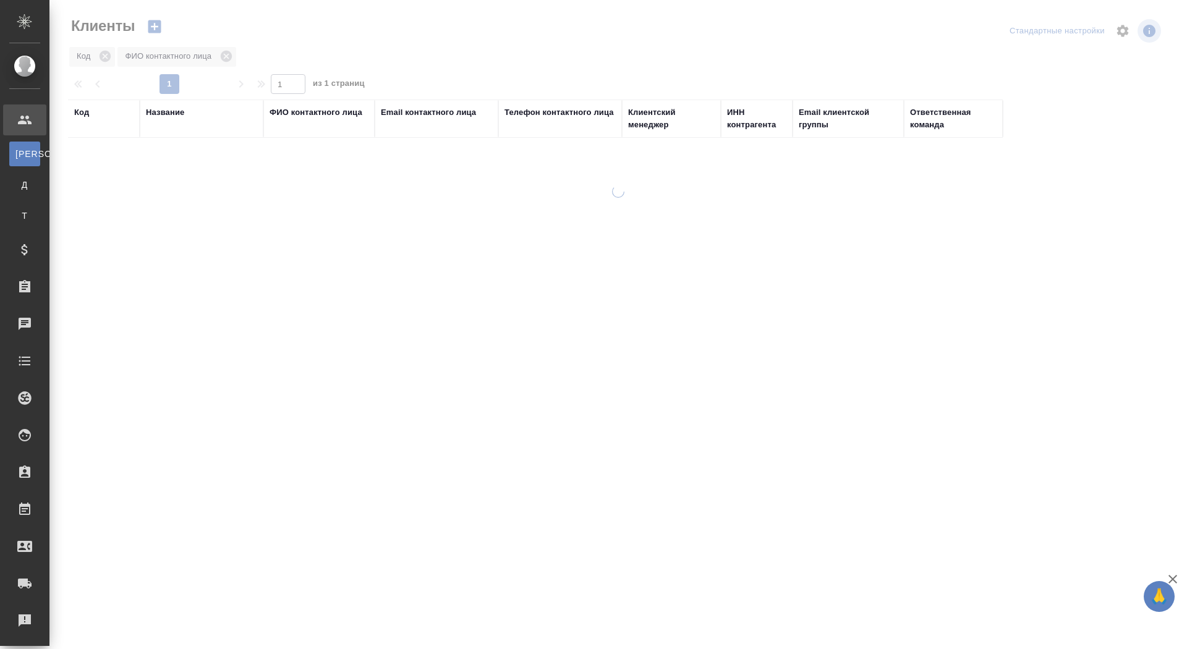
select select "RU"
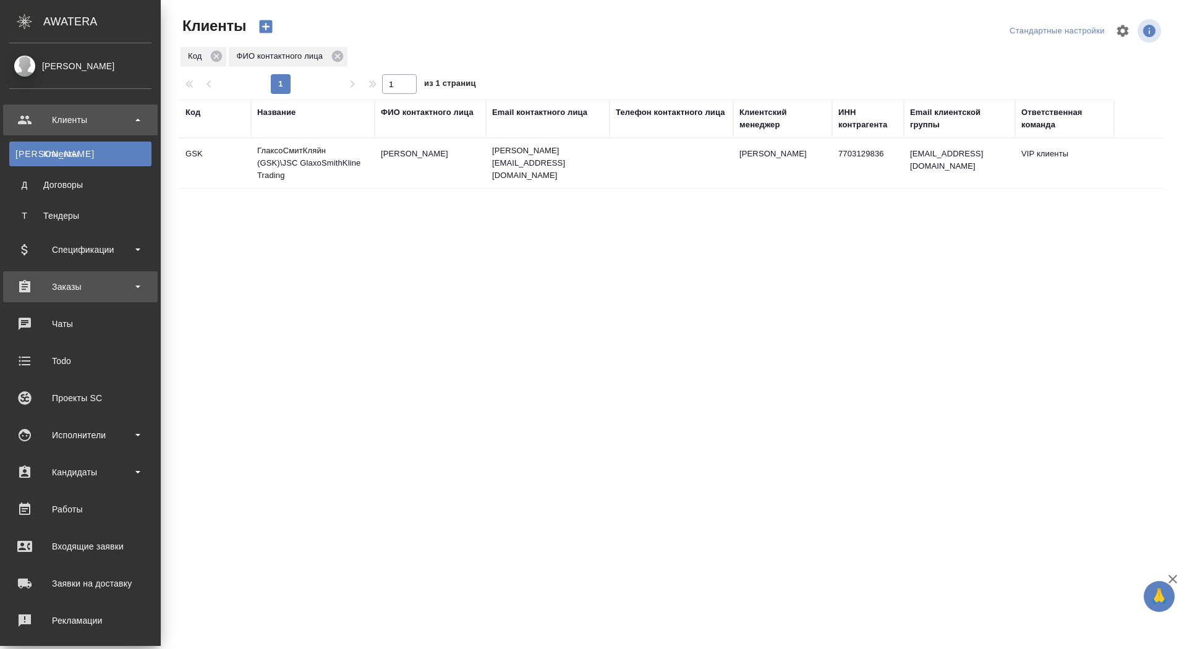
click at [67, 292] on div "Заказы" at bounding box center [80, 287] width 142 height 19
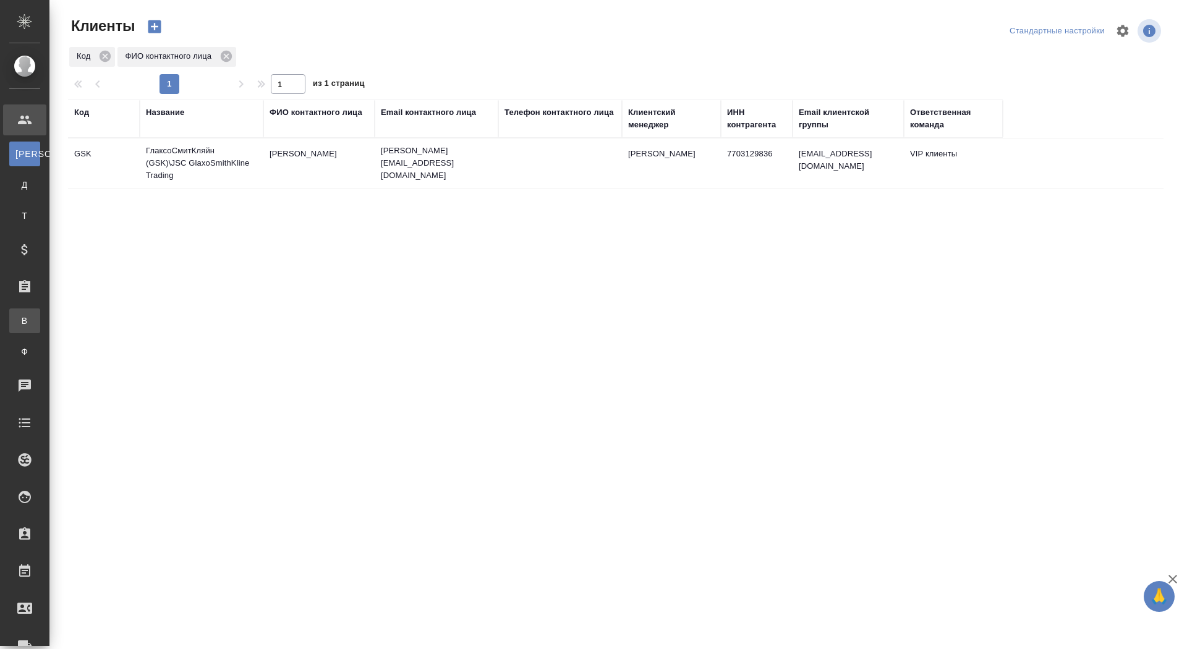
click at [19, 315] on div "Все заказы" at bounding box center [9, 321] width 19 height 12
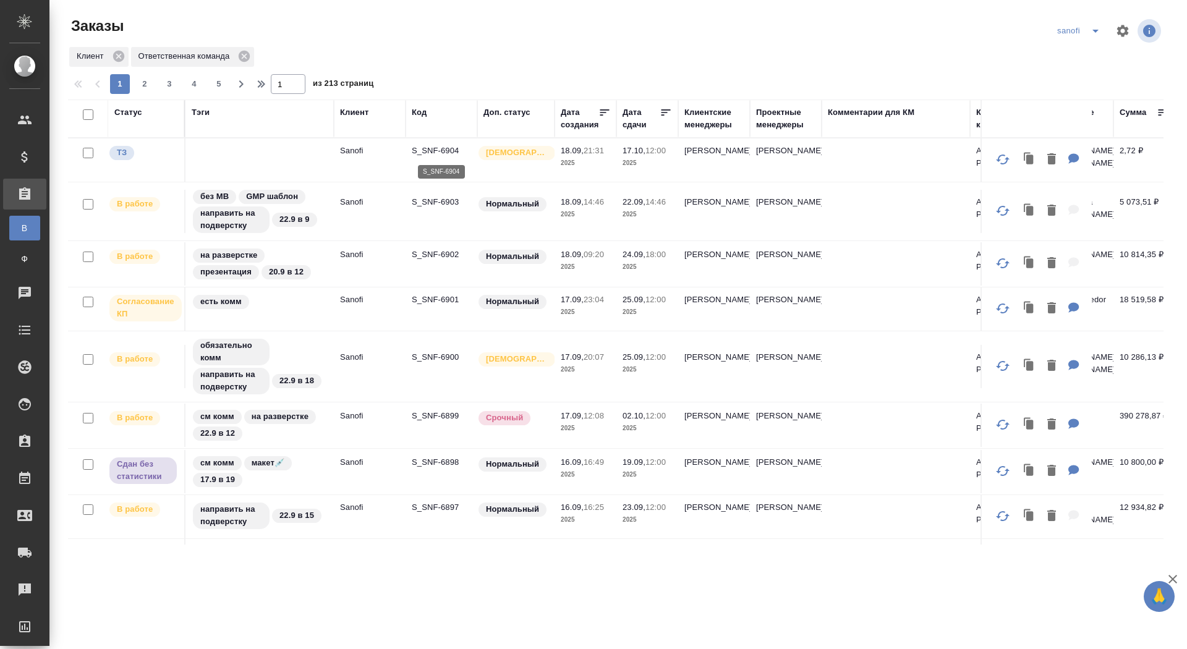
click at [437, 151] on p "S_SNF-6904" at bounding box center [441, 151] width 59 height 12
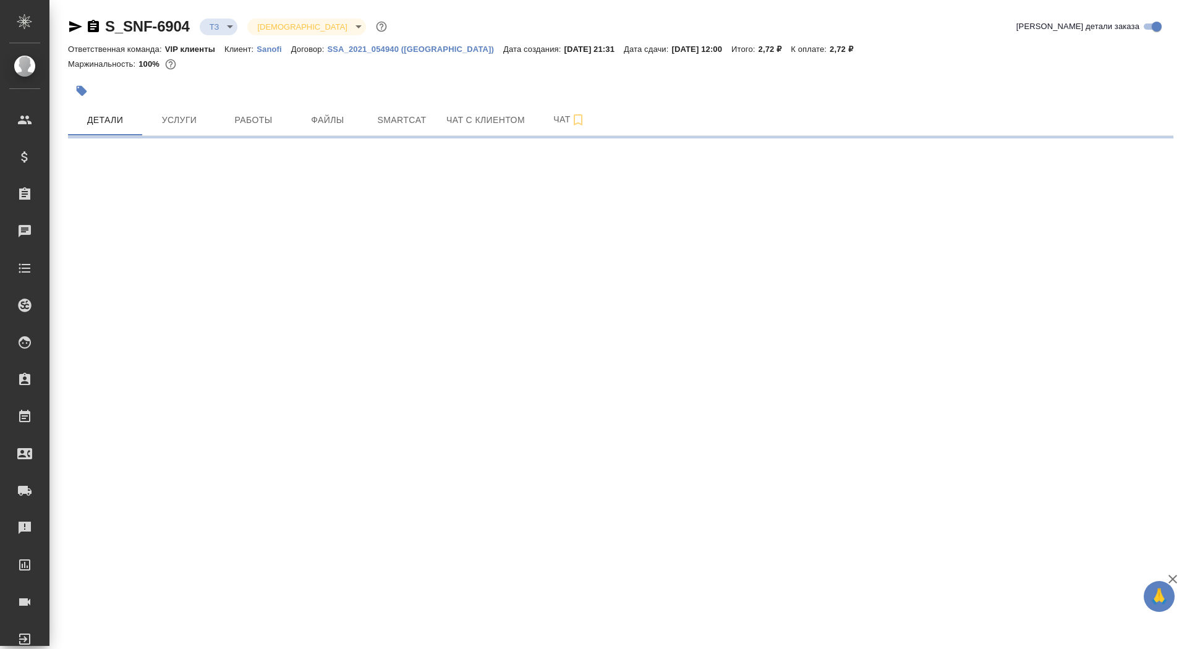
select select "RU"
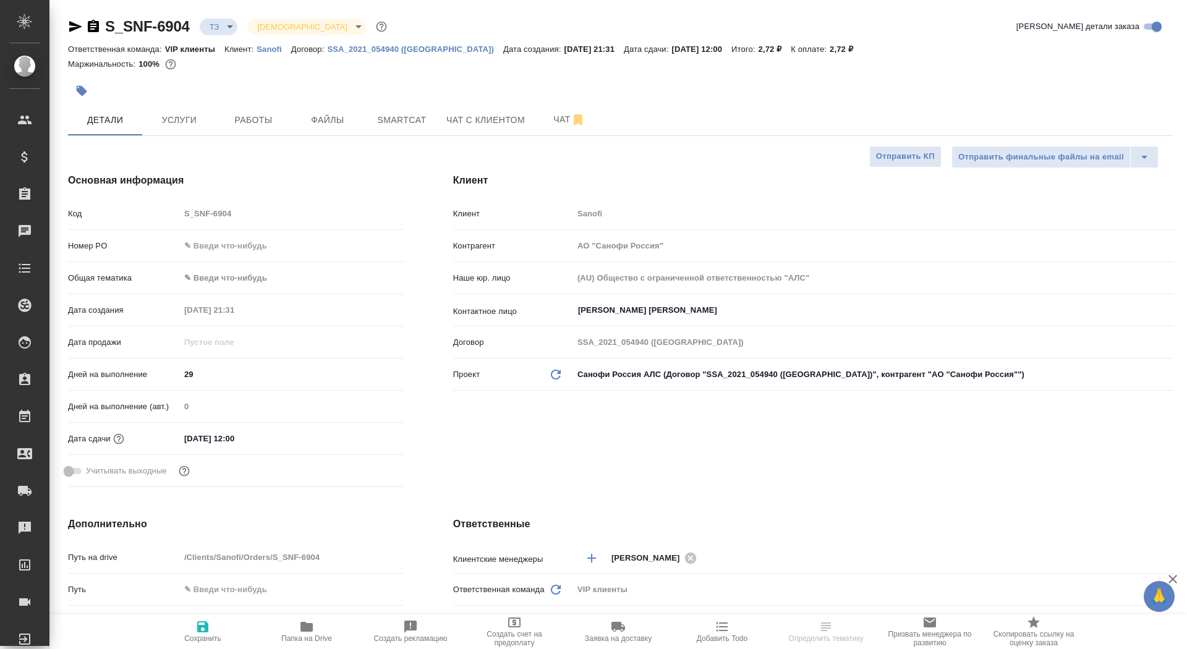
type textarea "x"
select select "RU"
type textarea "x"
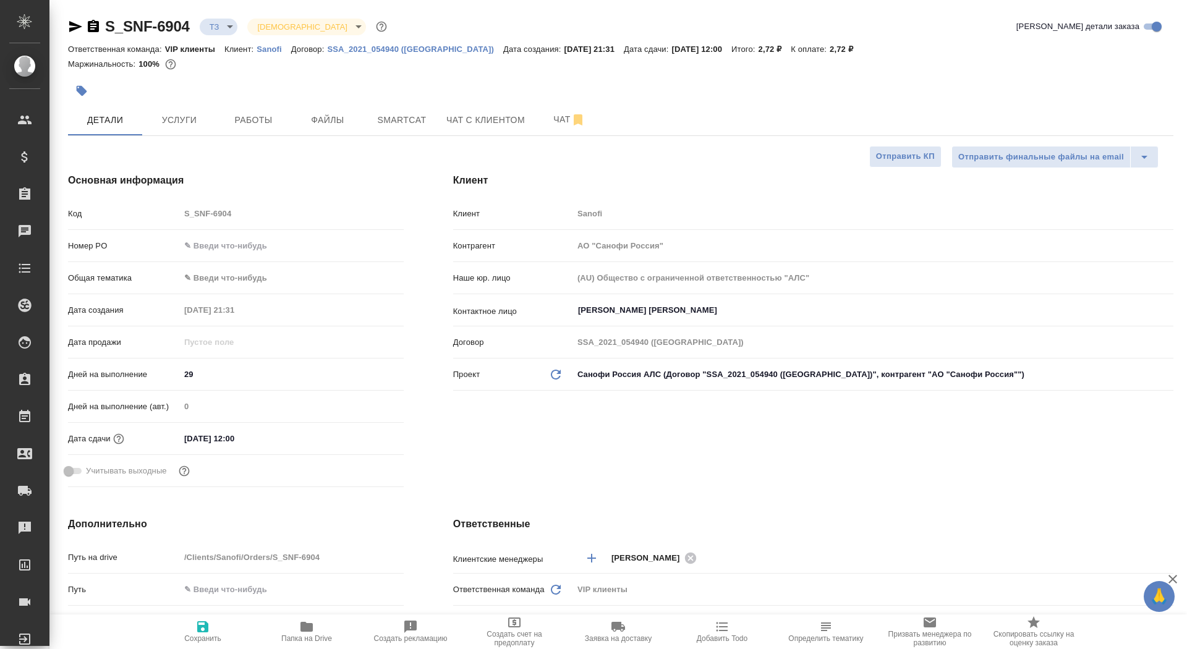
type textarea "x"
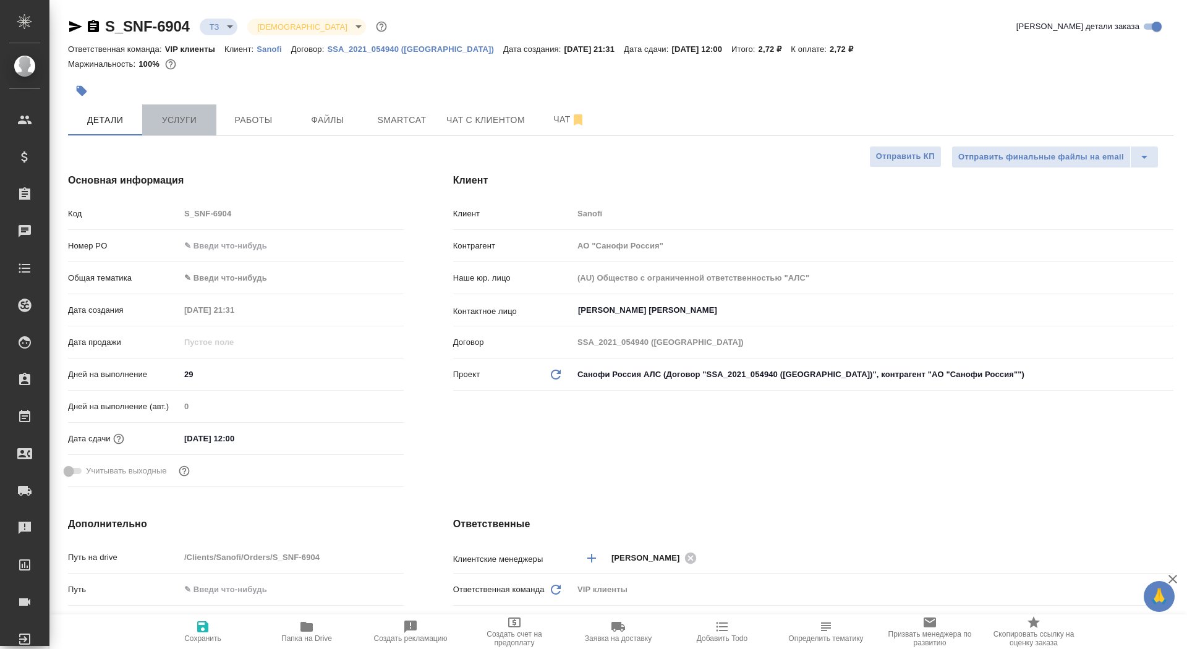
click at [200, 125] on span "Услуги" at bounding box center [179, 120] width 59 height 15
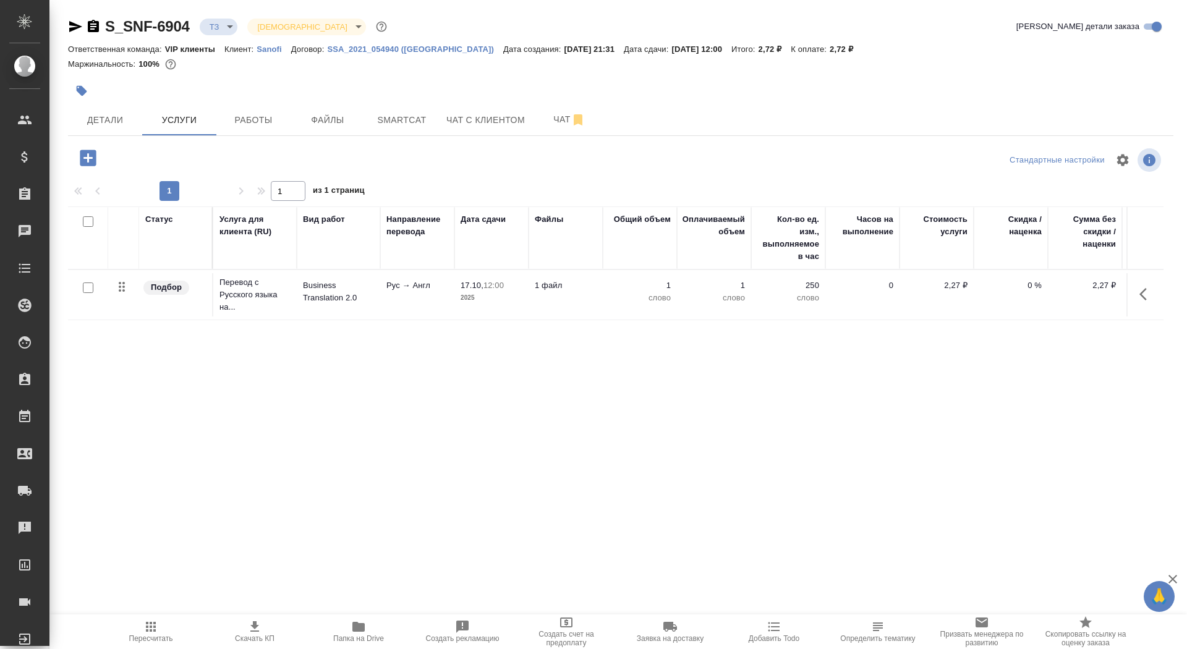
click at [417, 299] on td "Рус → Англ" at bounding box center [417, 294] width 74 height 43
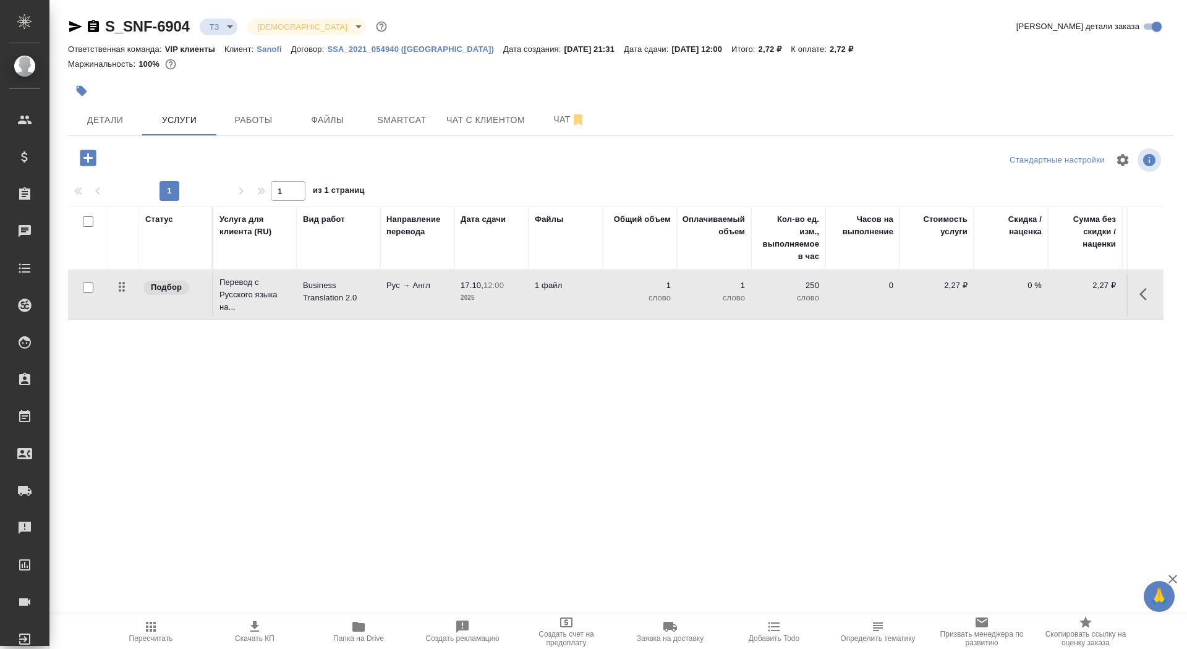
click at [417, 299] on td "Рус → Англ" at bounding box center [417, 294] width 74 height 43
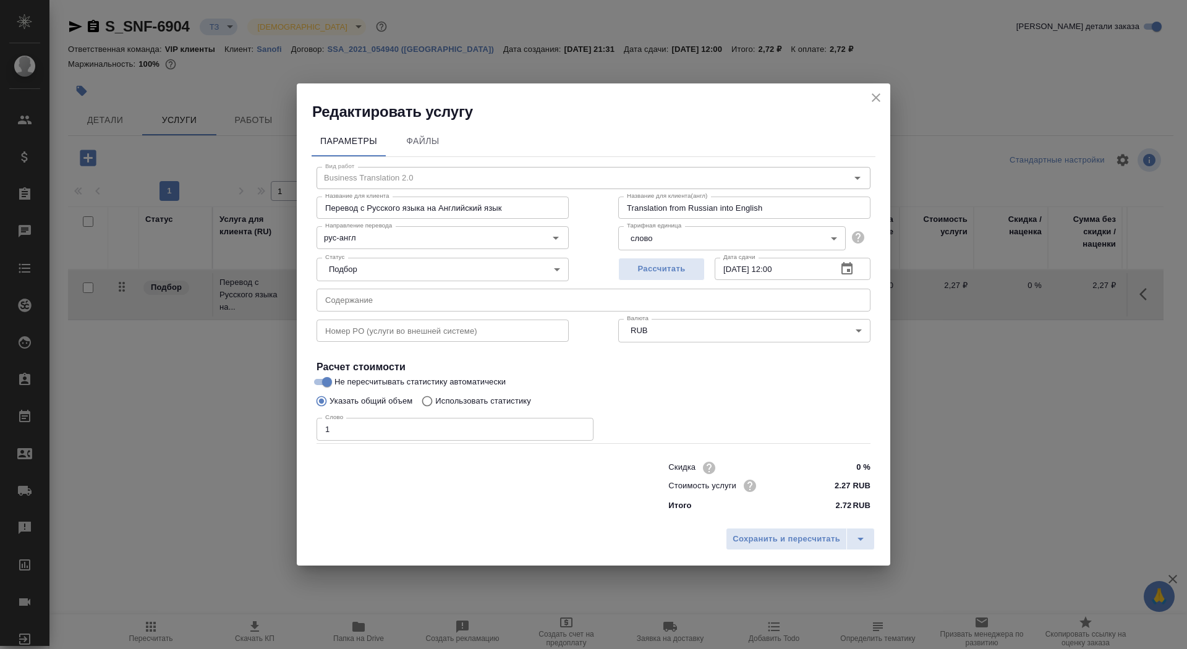
click at [459, 399] on p "Использовать статистику" at bounding box center [483, 401] width 96 height 12
click at [435, 399] on input "Использовать статистику" at bounding box center [425, 400] width 20 height 23
radio input "true"
radio input "false"
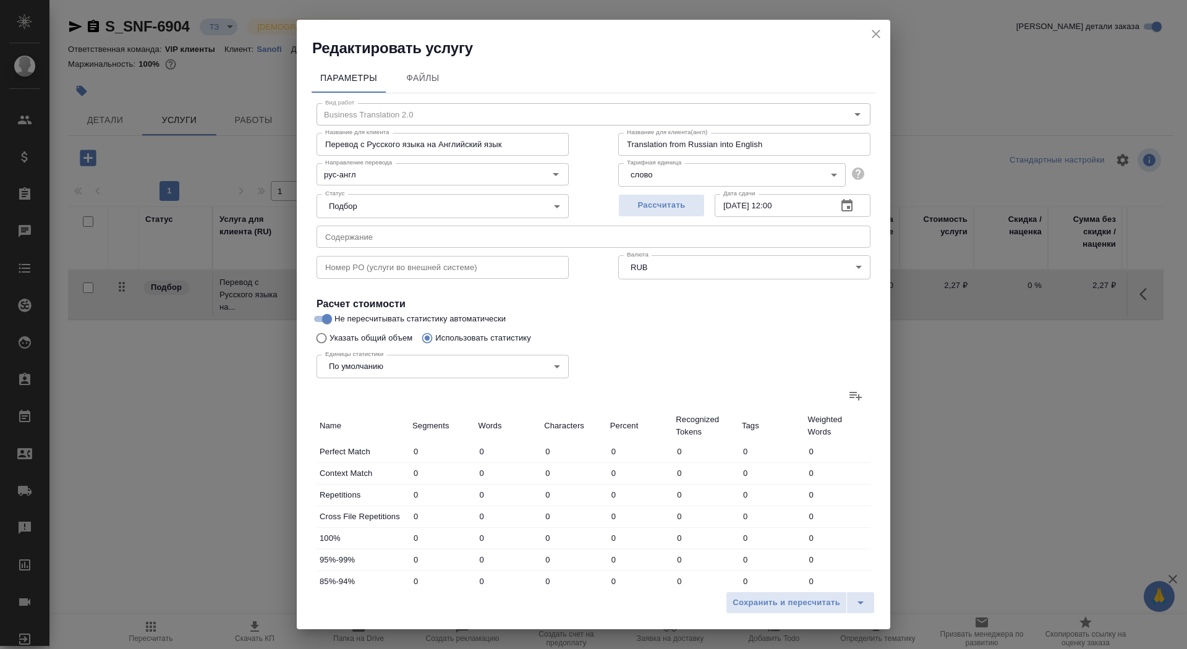
click at [855, 394] on icon at bounding box center [855, 395] width 15 height 15
click at [0, 0] on input "file" at bounding box center [0, 0] width 0 height 0
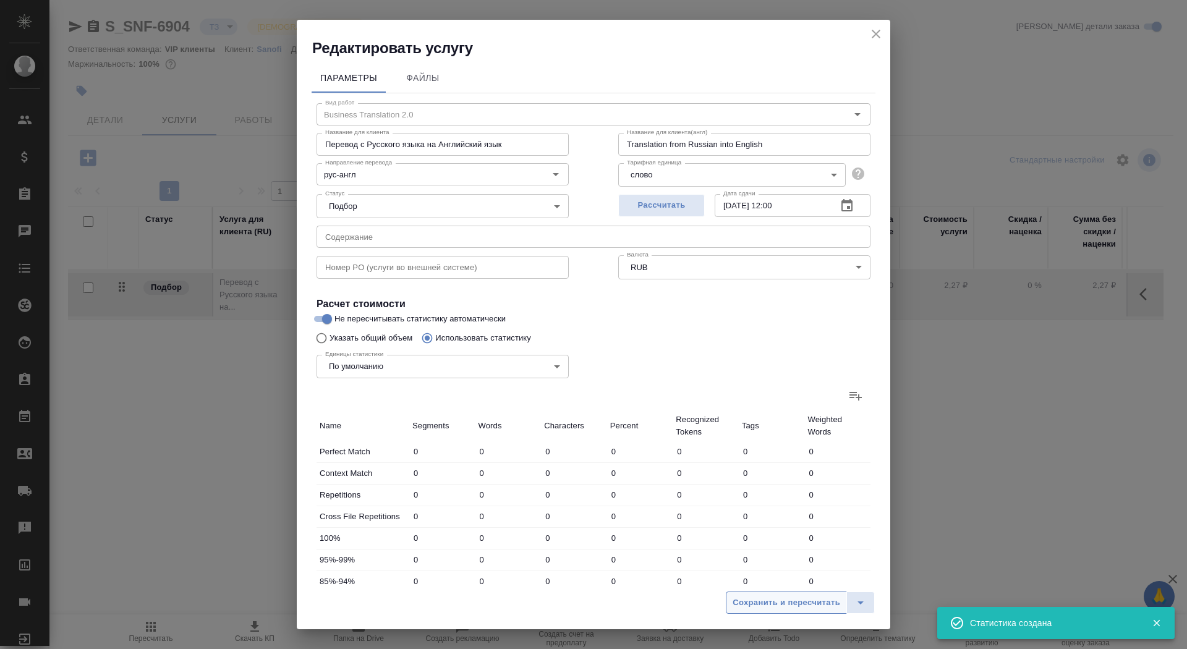
type input "262"
type input "2220"
type input "19478"
type input "37"
type input "66"
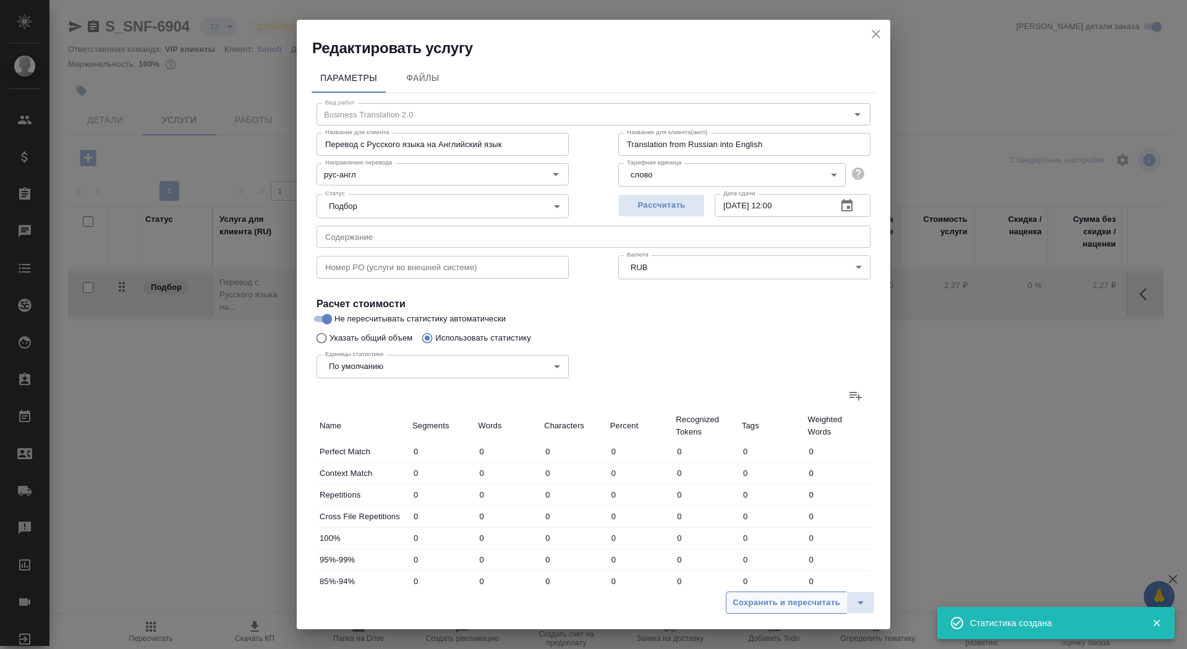
type input "610"
type input "344"
type input "2602"
type input "21474"
type input "162"
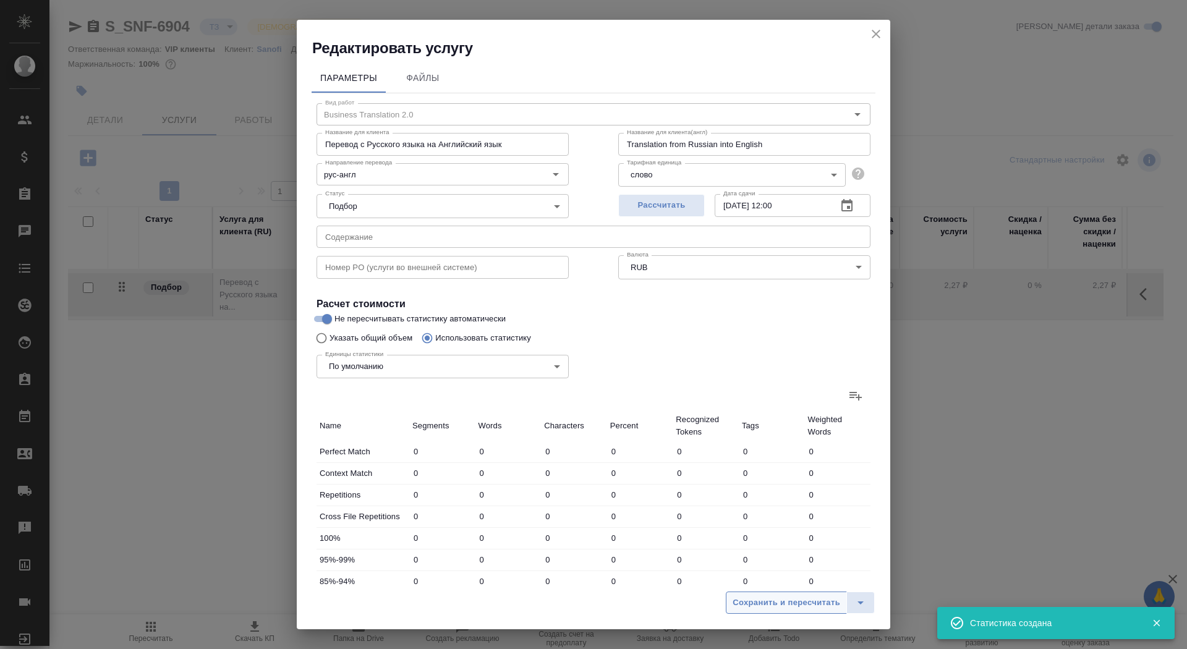
type input "3770"
type input "32182"
type input "186"
type input "3951"
type input "34225"
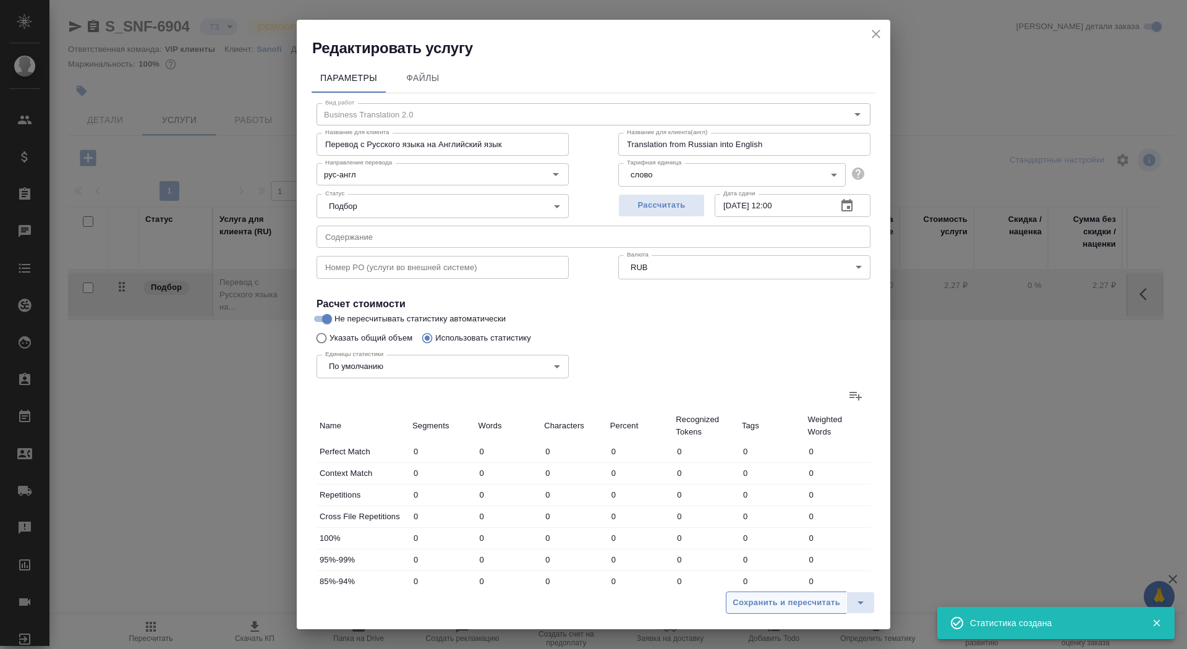
type input "110"
type input "1781"
type input "15457"
type input "534"
type input "6416"
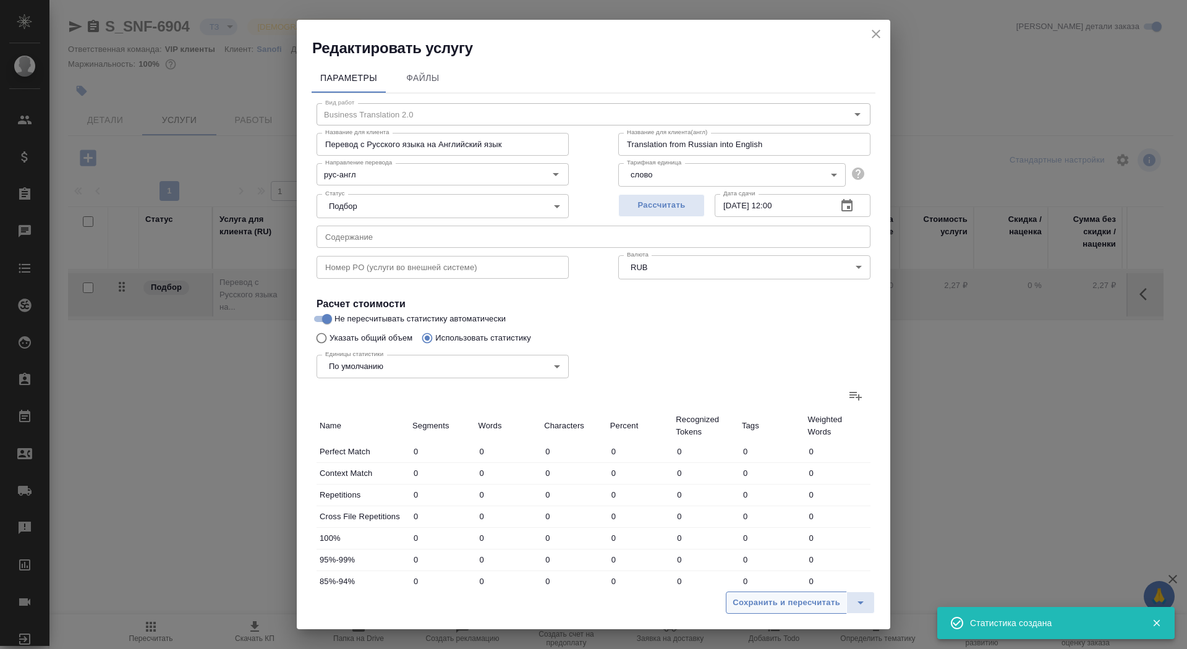
type input "55127"
type input "1596"
type input "20738"
type input "177939"
type input "1633"
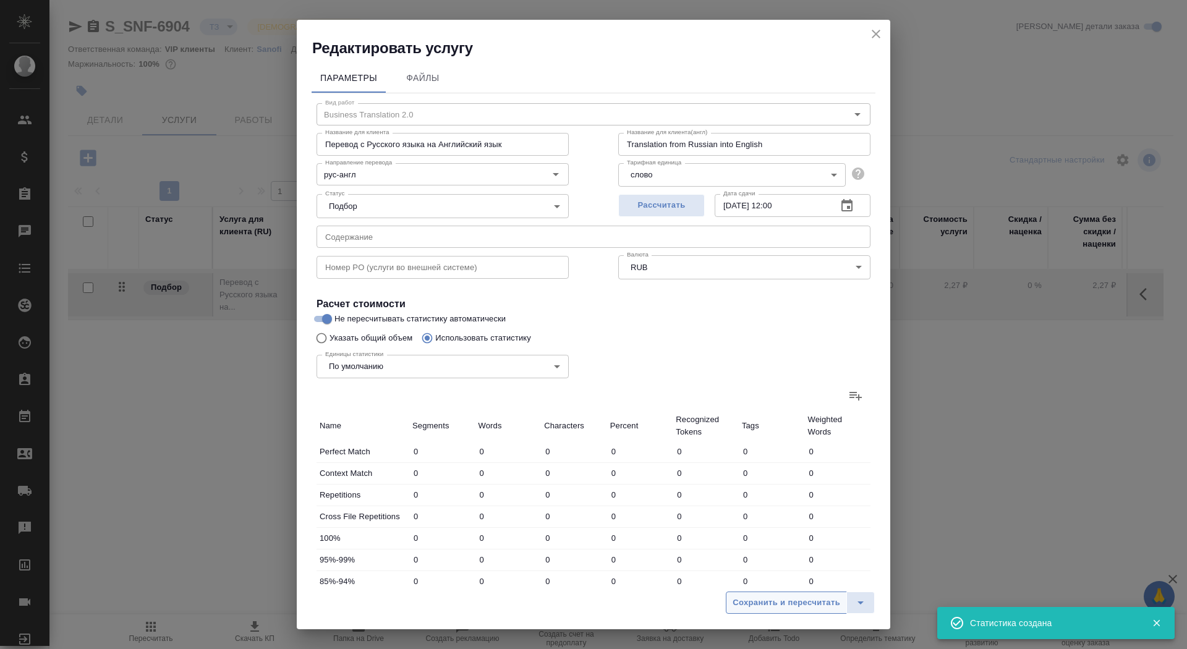
type input "20804"
type input "178549"
click at [784, 598] on span "Сохранить и пересчитать" at bounding box center [787, 603] width 108 height 14
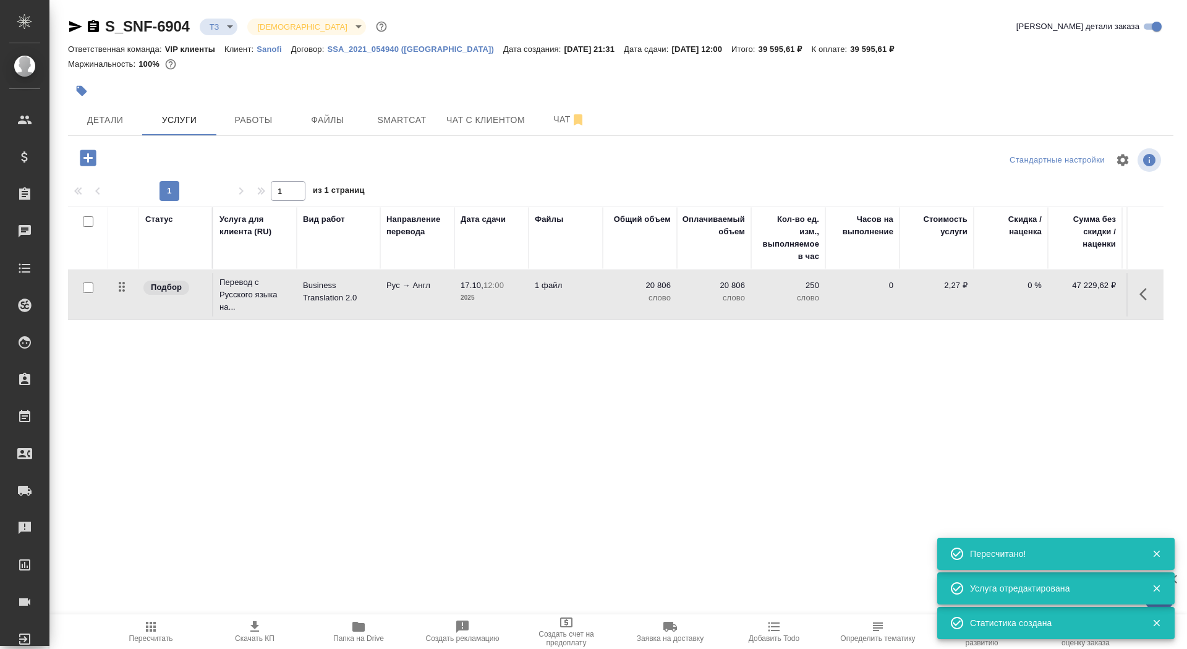
click at [542, 295] on td "1 файл" at bounding box center [566, 294] width 74 height 43
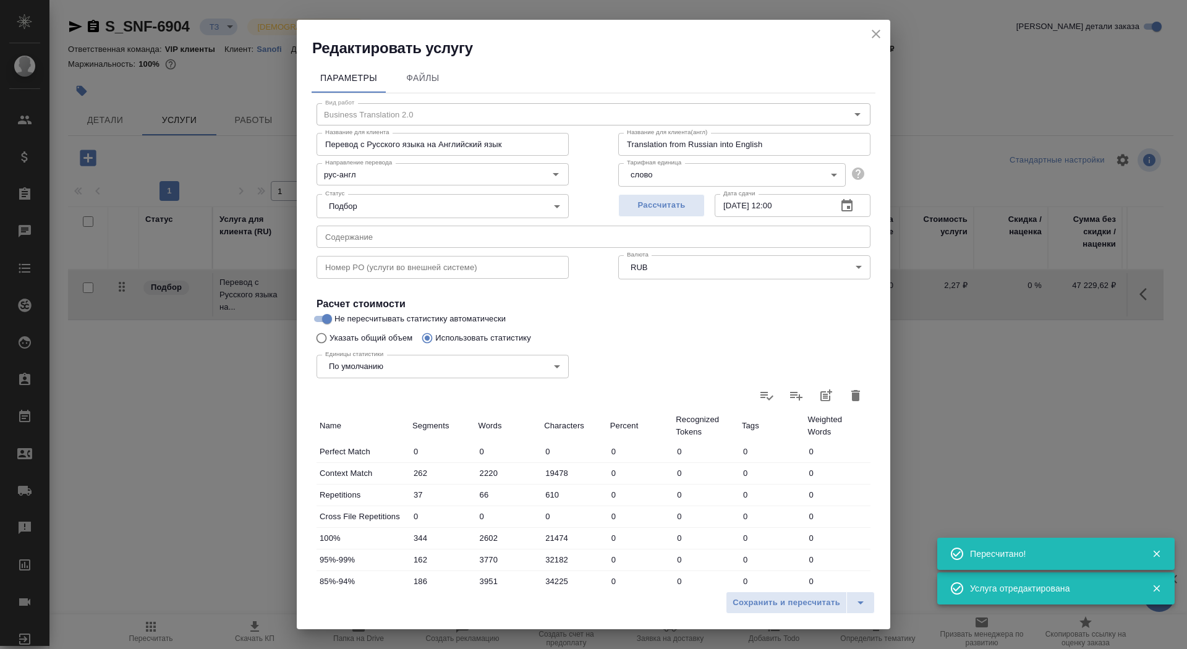
scroll to position [192, 0]
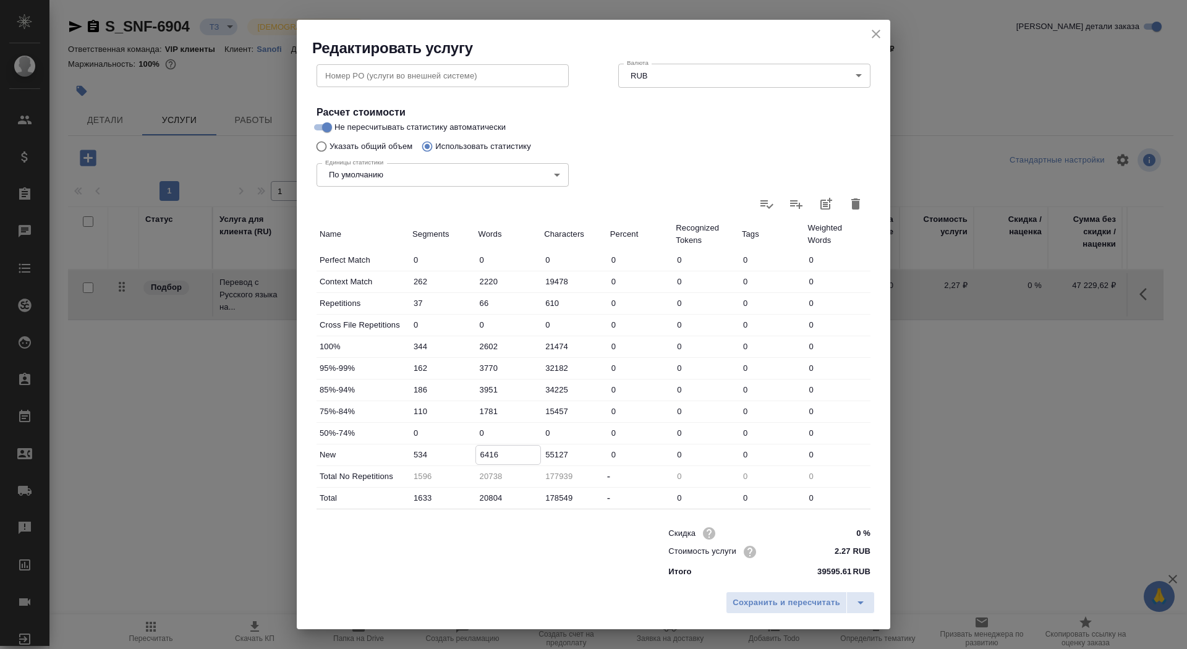
drag, startPoint x: 482, startPoint y: 454, endPoint x: 469, endPoint y: 454, distance: 12.4
click at [469, 454] on div "New 534 6416 55127 0 0 0 0" at bounding box center [593, 454] width 554 height 21
click at [479, 456] on input "6416" at bounding box center [508, 455] width 65 height 18
type input "8416"
click at [482, 389] on input "3951" at bounding box center [508, 390] width 65 height 18
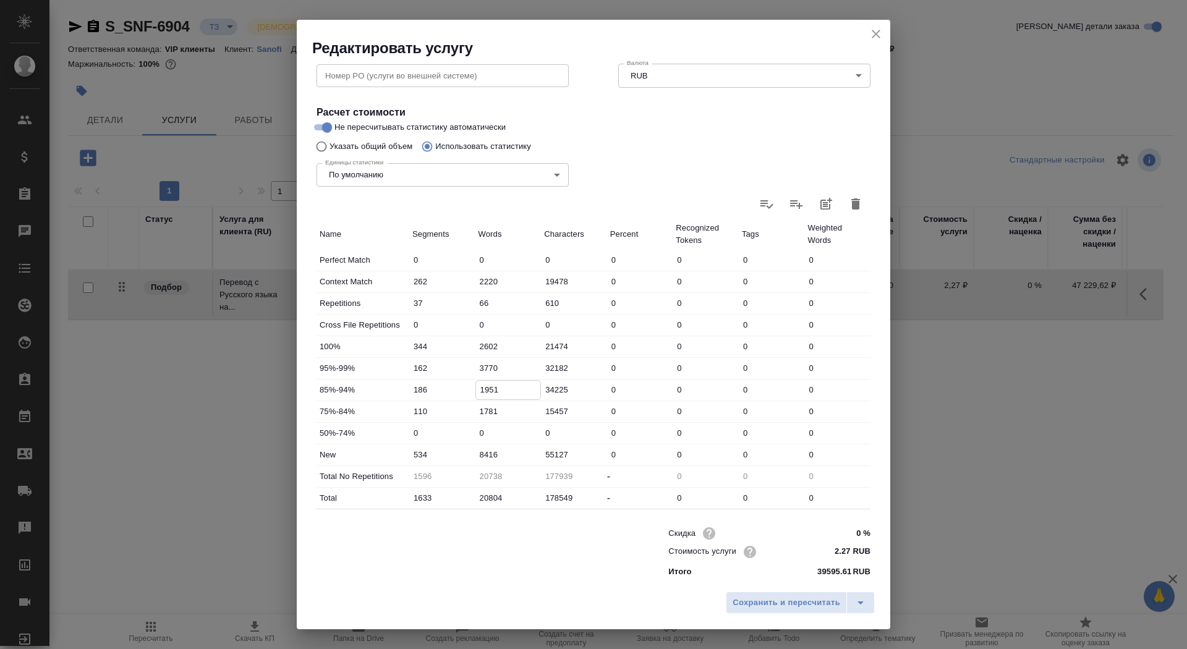
type input "1951"
drag, startPoint x: 486, startPoint y: 451, endPoint x: 470, endPoint y: 449, distance: 15.7
click at [470, 449] on div "New 534 8416 55127 0 0 0 0" at bounding box center [593, 454] width 554 height 21
type input "10416"
click at [803, 604] on span "Сохранить и пересчитать" at bounding box center [787, 603] width 108 height 14
